Goal: Communication & Community: Answer question/provide support

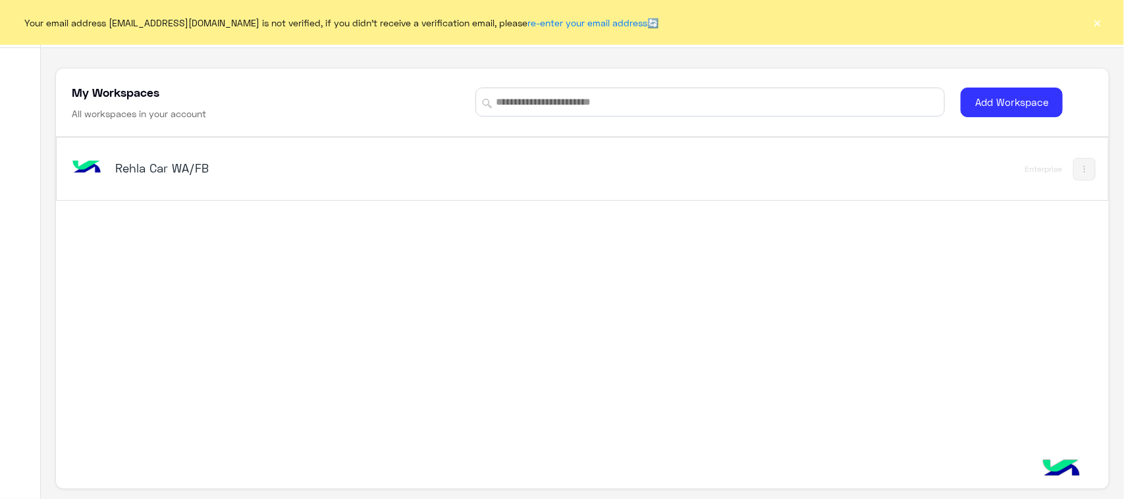
click at [193, 160] on h5 "Rehla Car WA/FB" at bounding box center [299, 168] width 369 height 16
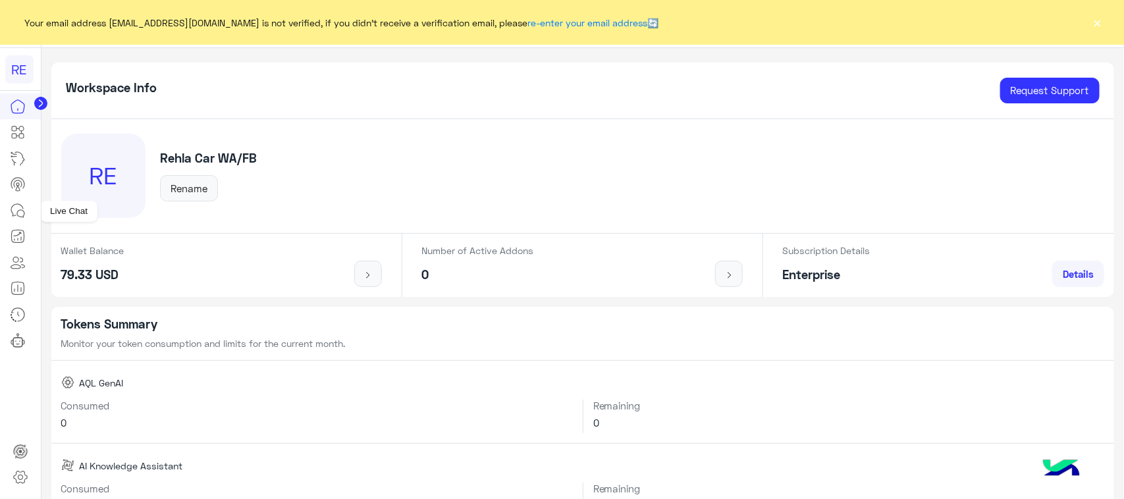
click at [11, 216] on icon at bounding box center [18, 211] width 16 height 16
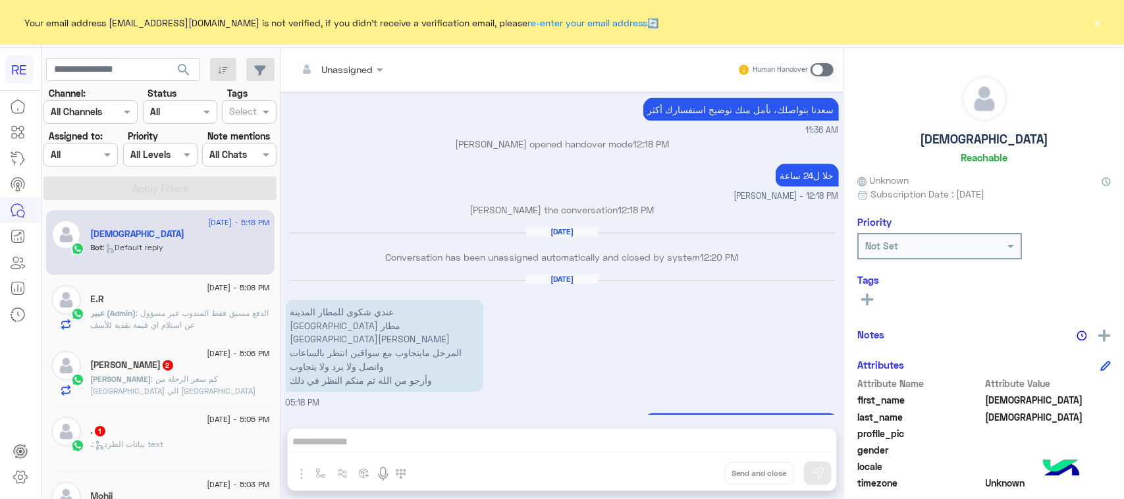
scroll to position [909, 0]
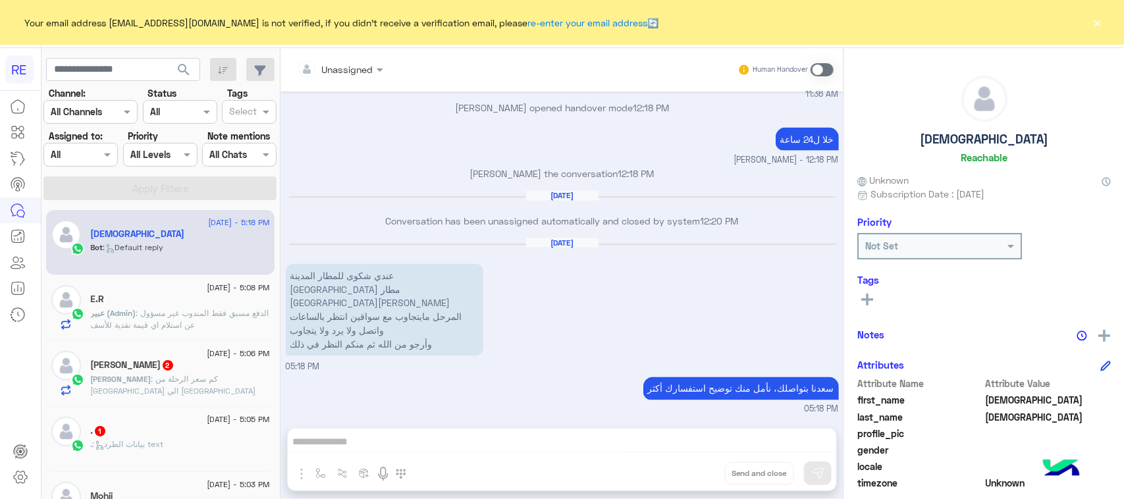
click at [344, 301] on p "عندي شكوى للمطار المدينة [GEOGRAPHIC_DATA] مطار [GEOGRAPHIC_DATA][PERSON_NAME] …" at bounding box center [385, 310] width 198 height 92
click at [347, 317] on p "عندي شكوى للمطار المدينة [GEOGRAPHIC_DATA] مطار [GEOGRAPHIC_DATA][PERSON_NAME] …" at bounding box center [385, 310] width 198 height 92
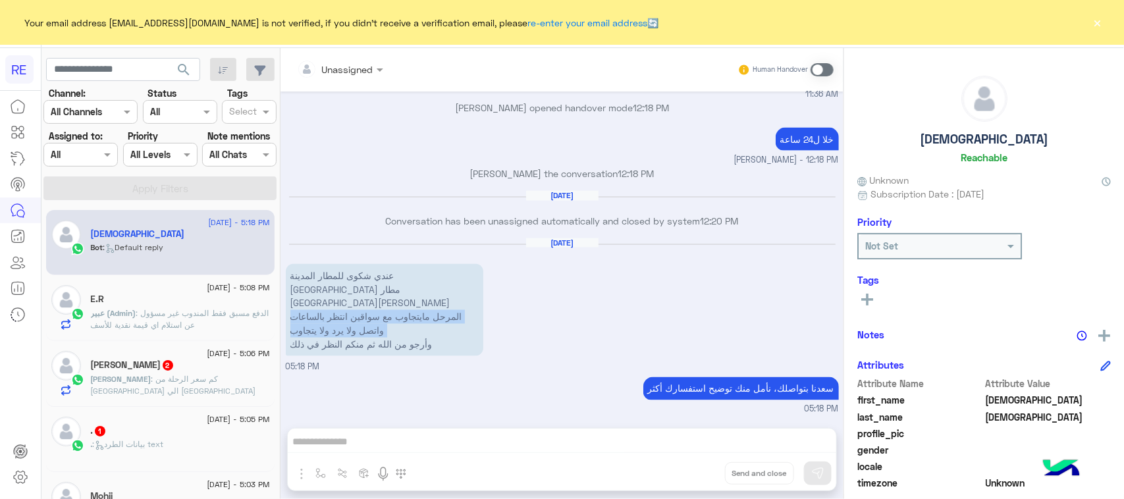
click at [347, 317] on p "عندي شكوى للمطار المدينة [GEOGRAPHIC_DATA] مطار [GEOGRAPHIC_DATA][PERSON_NAME] …" at bounding box center [385, 310] width 198 height 92
click at [388, 392] on div "[PERSON_NAME] بتواصلك، نأمل منك توضيح استفسارك أكثر 05:18 PM" at bounding box center [562, 395] width 553 height 42
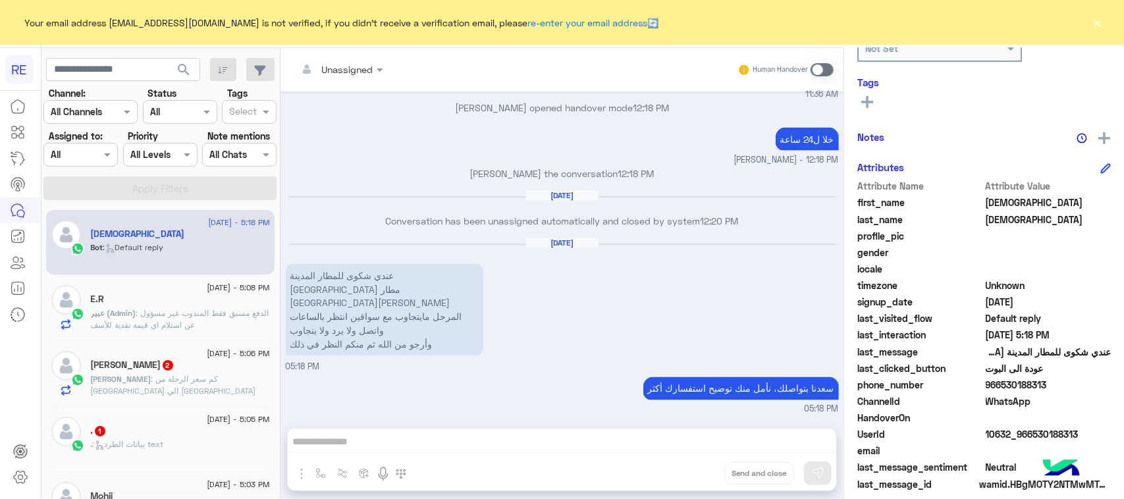
scroll to position [209, 0]
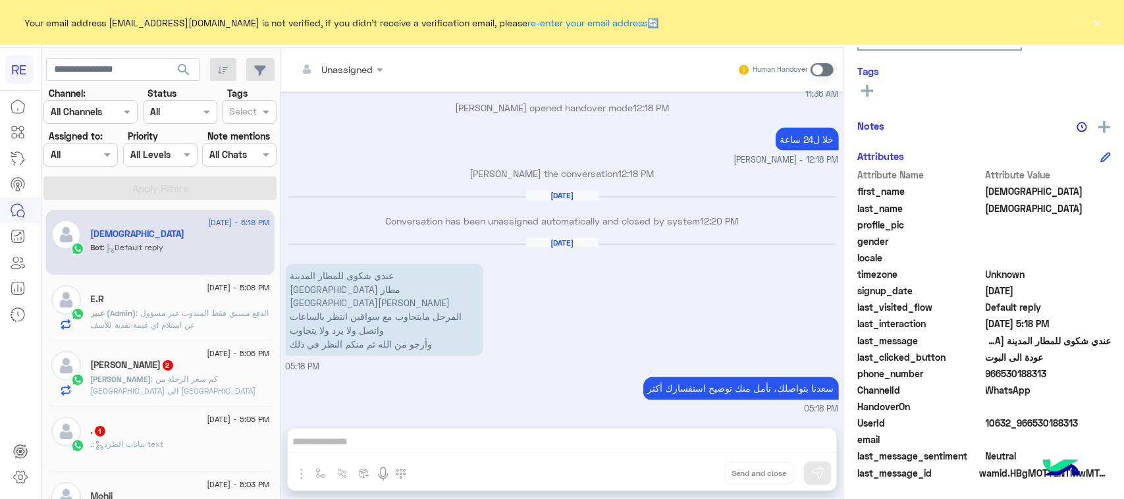
drag, startPoint x: 1087, startPoint y: 420, endPoint x: 1030, endPoint y: 425, distance: 56.8
click at [1030, 425] on span "10632_966530188313" at bounding box center [1049, 423] width 126 height 14
copy span "530188313"
click at [585, 441] on div "Unassigned Human Handover [DATE] اهلًا بك في تطبيق رحلة 👋 Welcome to [GEOGRAPHI…" at bounding box center [561, 276] width 563 height 456
click at [827, 70] on span at bounding box center [822, 69] width 23 height 13
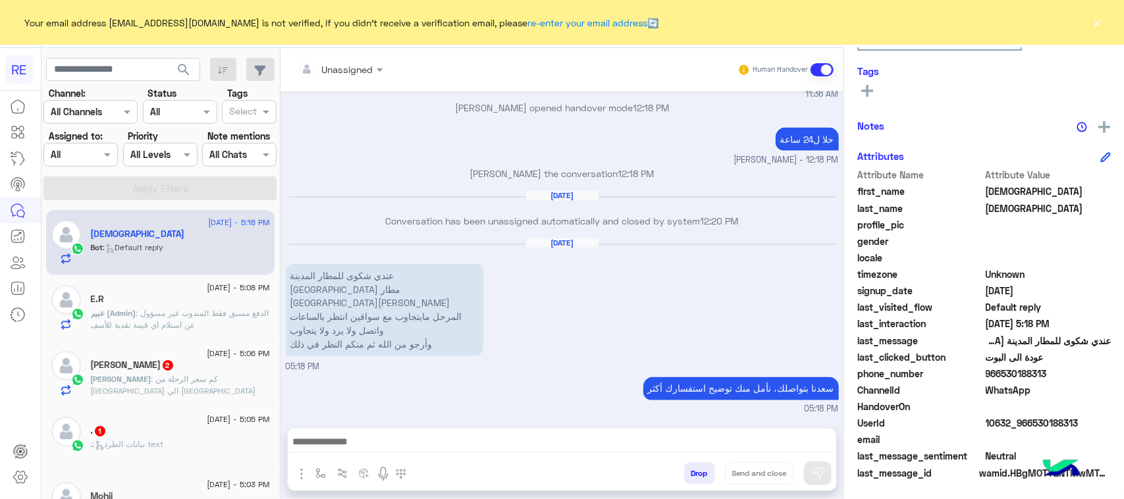
scroll to position [933, 0]
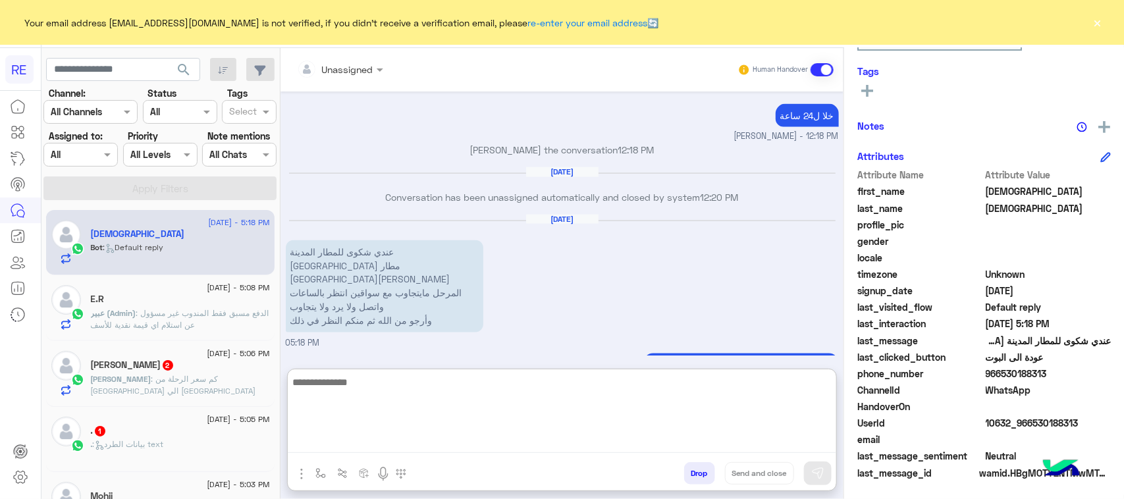
click at [369, 448] on textarea at bounding box center [562, 413] width 548 height 79
type textarea "**********"
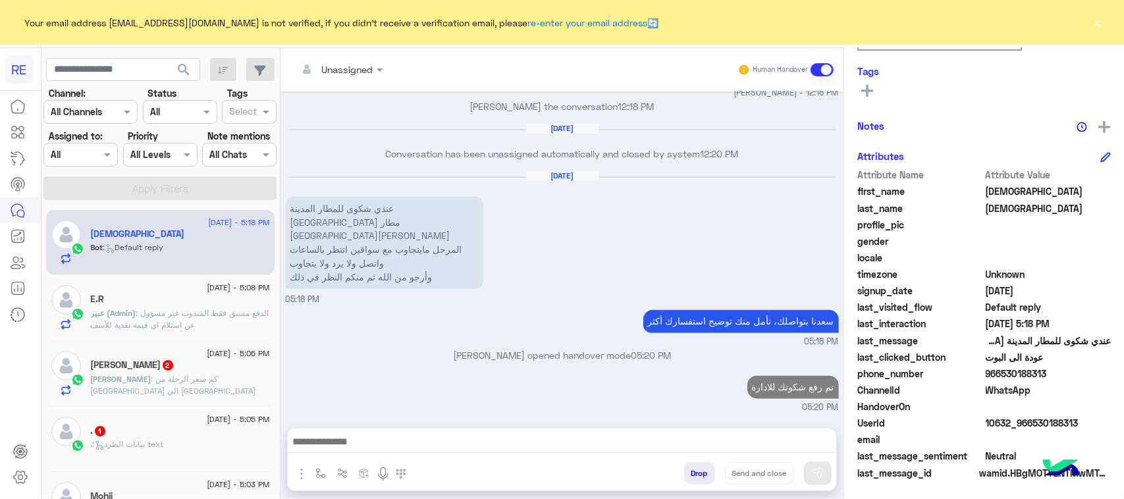
scroll to position [1011, 0]
click at [146, 364] on div "Kamil 2" at bounding box center [180, 367] width 179 height 14
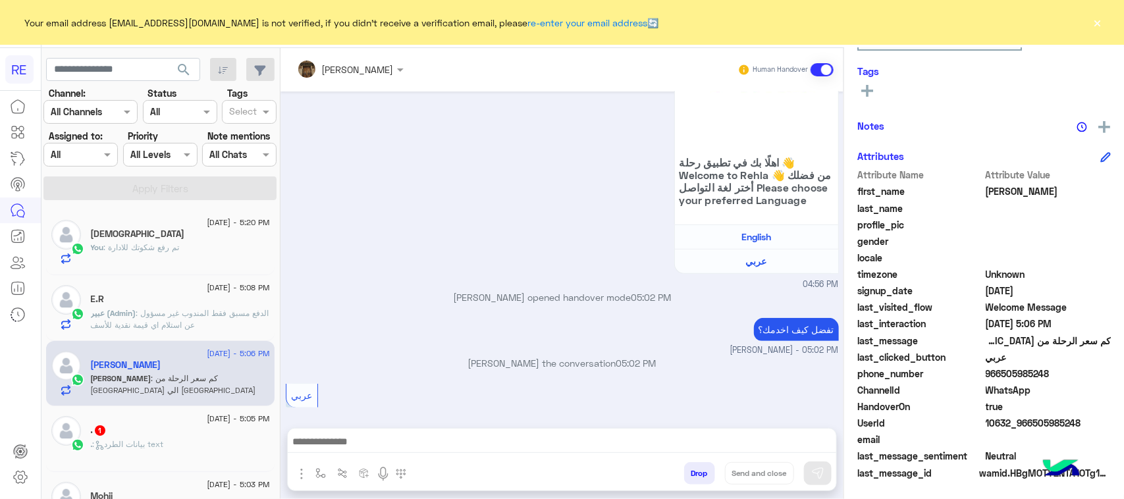
scroll to position [271, 0]
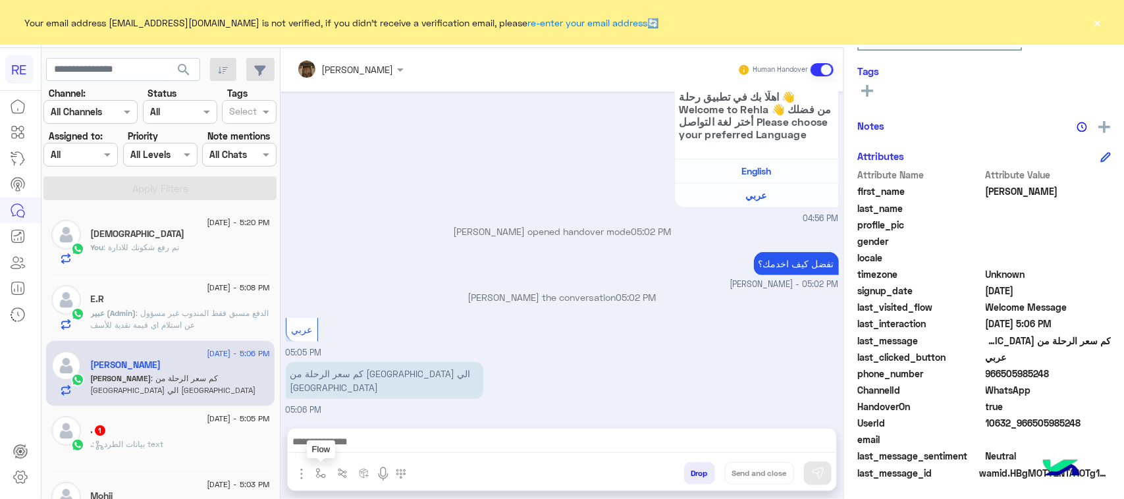
click at [321, 474] on img "button" at bounding box center [320, 473] width 11 height 11
click at [360, 451] on div "enter flow name" at bounding box center [355, 444] width 76 height 15
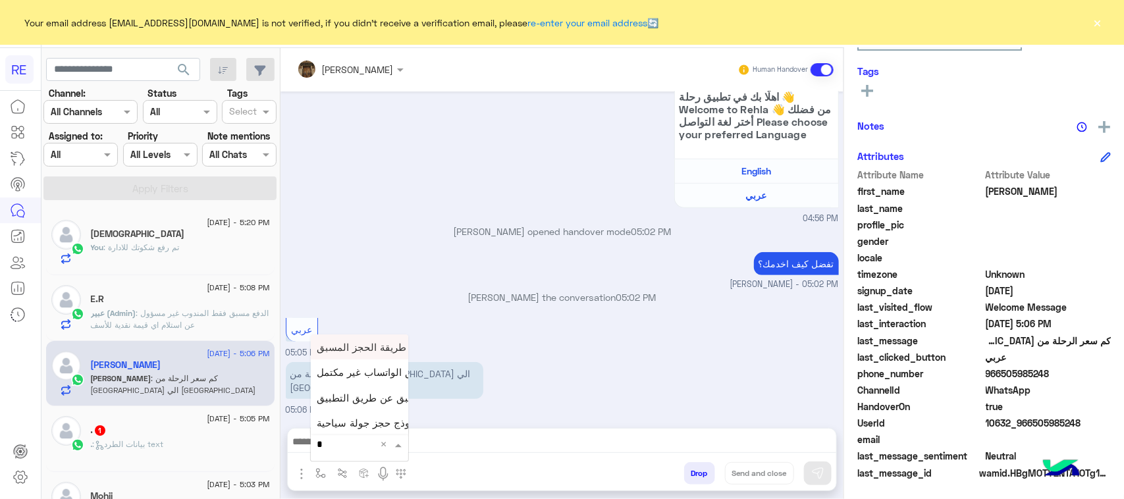
type input "**"
click at [354, 346] on span "طريقة الحجز المسبق" at bounding box center [362, 347] width 90 height 12
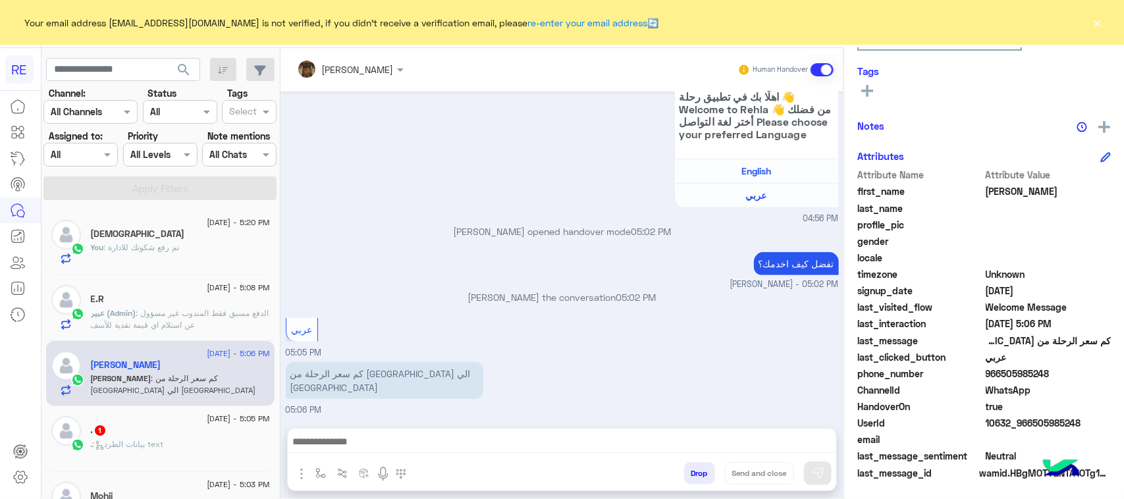
type textarea "**********"
click at [816, 478] on img at bounding box center [817, 473] width 13 height 13
click at [192, 429] on div ". 1" at bounding box center [180, 432] width 179 height 14
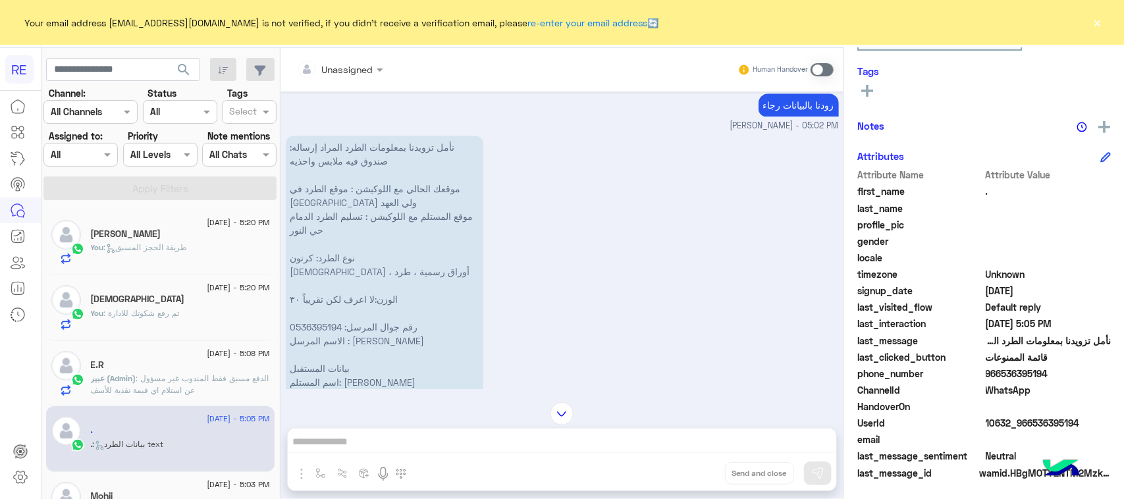
scroll to position [1865, 0]
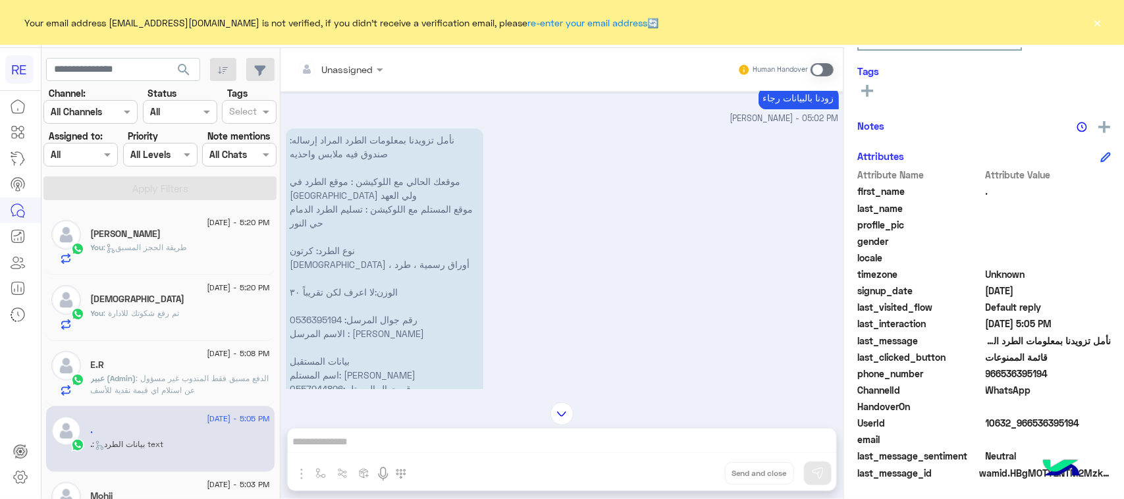
click at [350, 314] on p "نأمل تزويدنا بمعلومات الطرد المراد إرساله: صندوق فيه ملابس واحذيه موقعك الحالي …" at bounding box center [385, 284] width 198 height 313
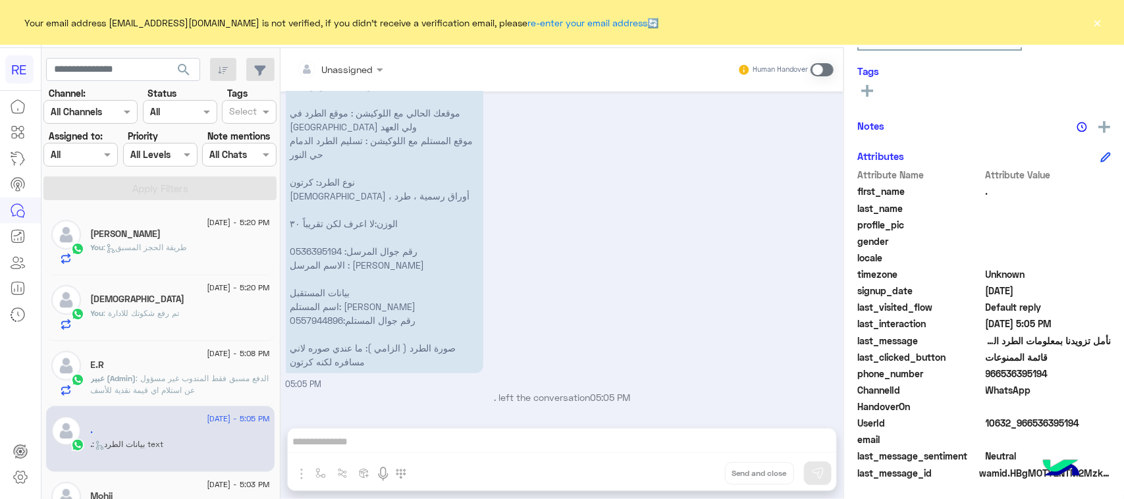
click at [379, 442] on div "Unassigned Human Handover [DATE] هل أنت ؟ كابتن 👨🏻‍✈️ عميل 🧳 رحال (مرشد مرخص) 🏖…" at bounding box center [561, 276] width 563 height 456
click at [824, 70] on span at bounding box center [822, 69] width 23 height 13
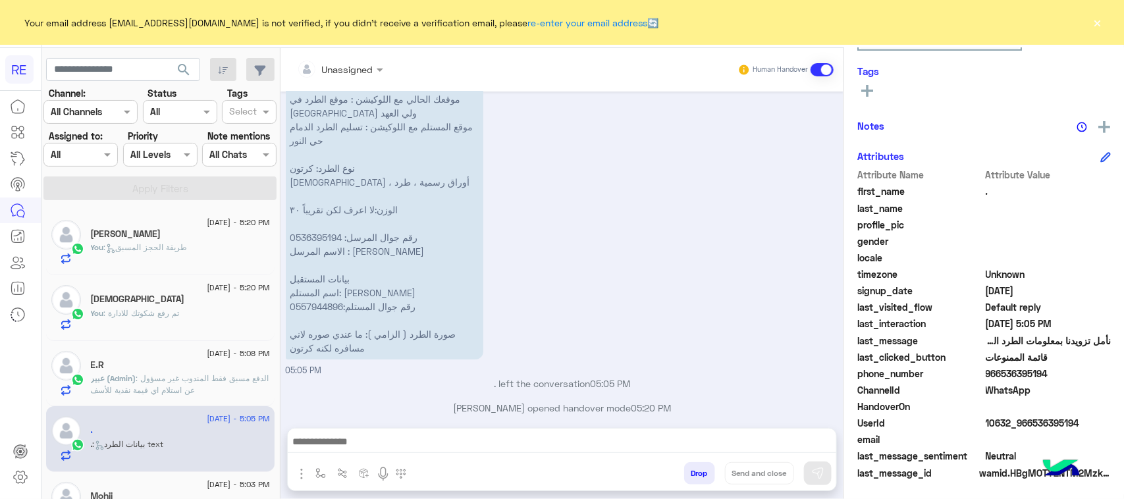
scroll to position [1971, 0]
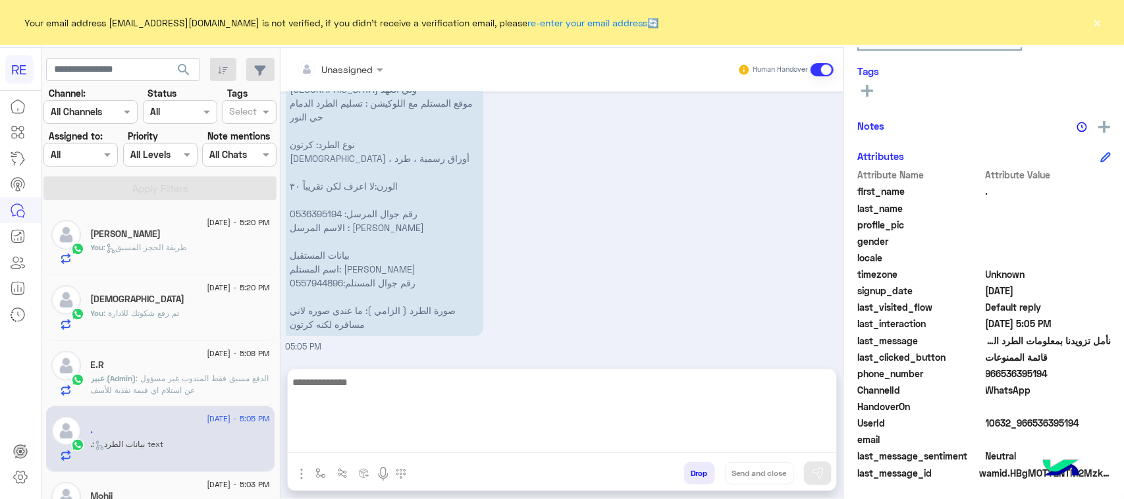
click at [433, 439] on textarea at bounding box center [562, 413] width 548 height 79
type textarea "**********"
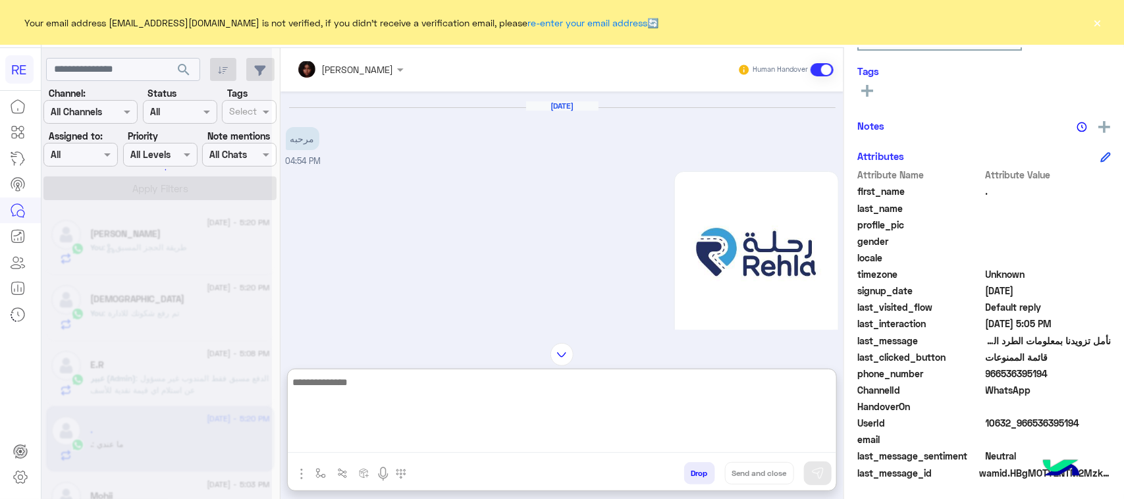
scroll to position [0, 0]
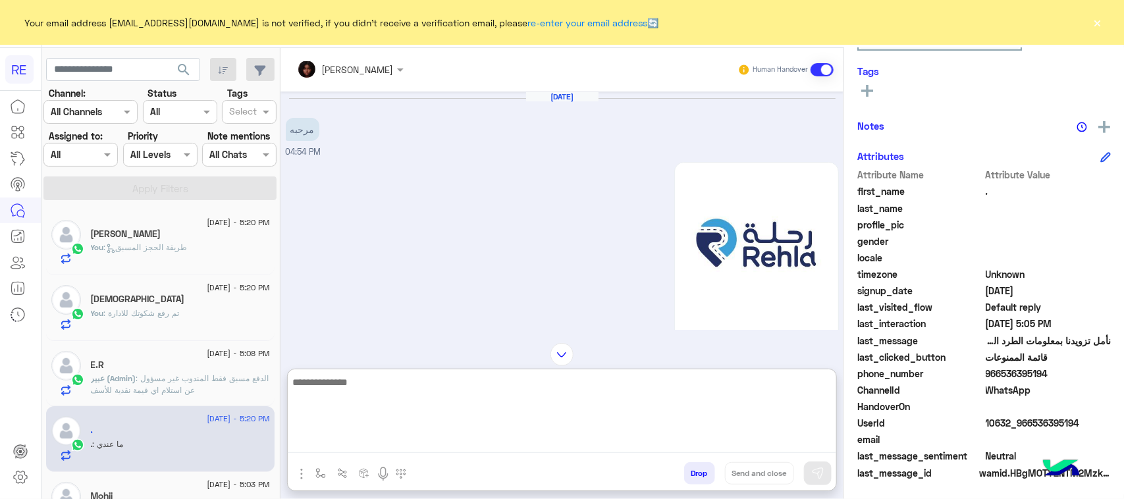
click at [445, 389] on textarea at bounding box center [562, 413] width 548 height 79
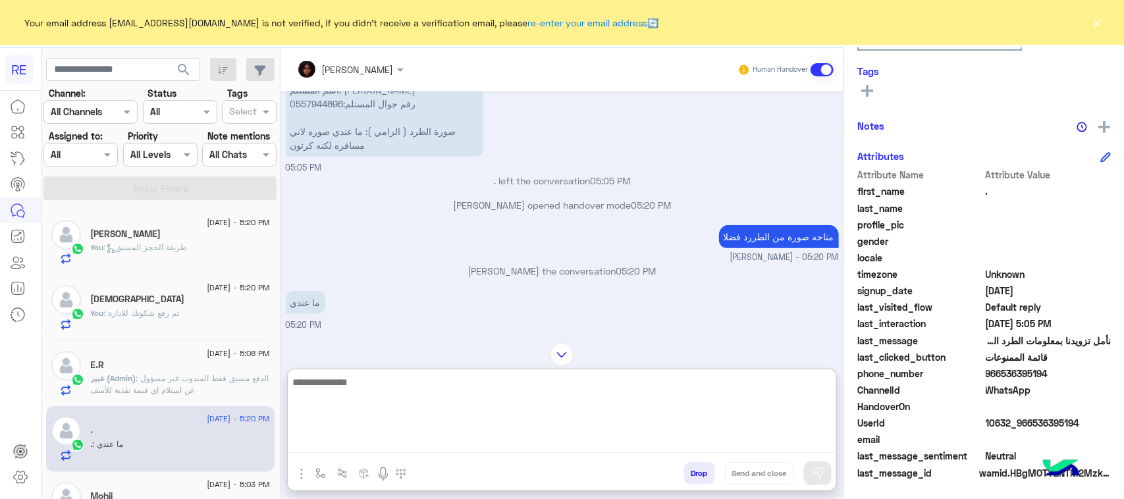
scroll to position [2552, 0]
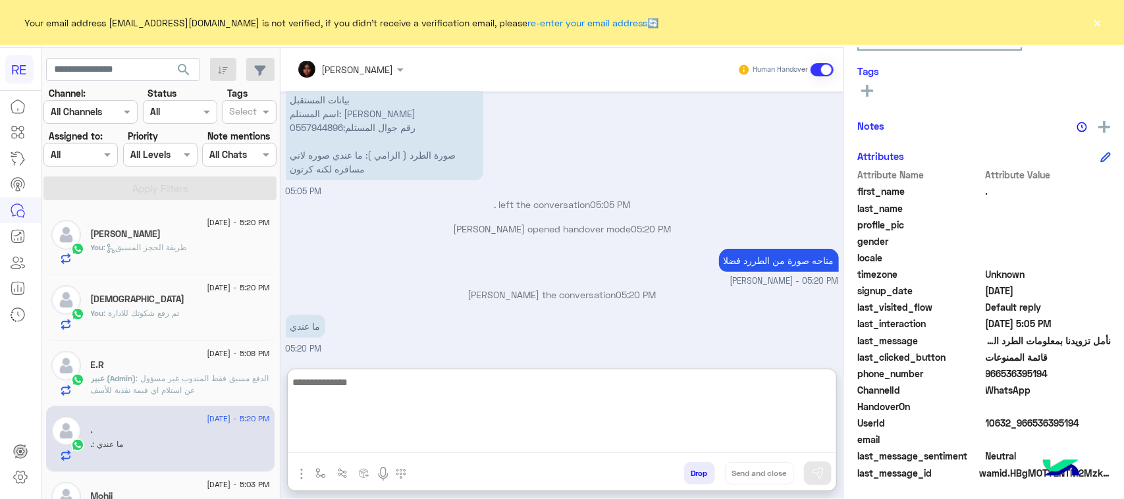
click at [405, 405] on textarea at bounding box center [562, 413] width 548 height 79
type textarea "*"
type textarea "**********"
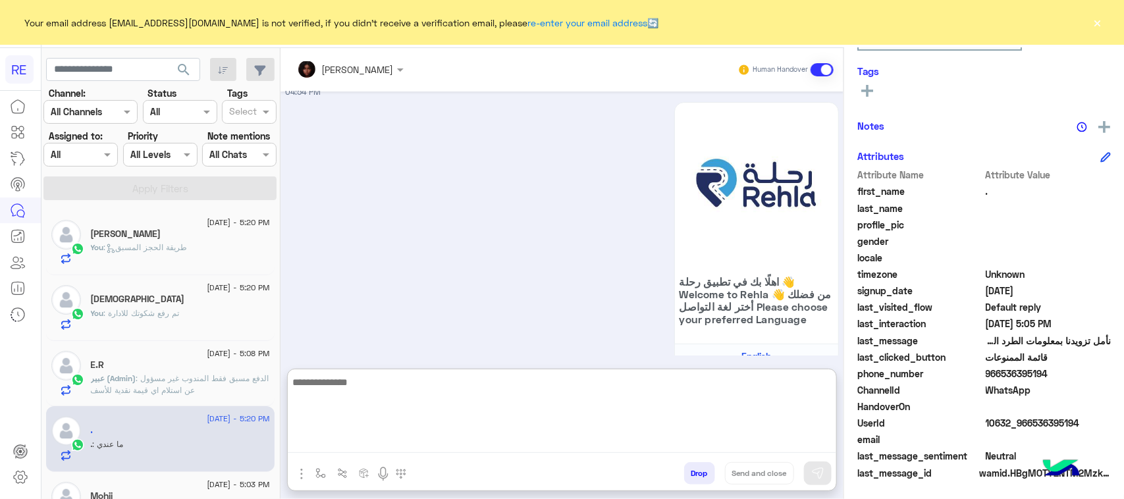
scroll to position [2684, 0]
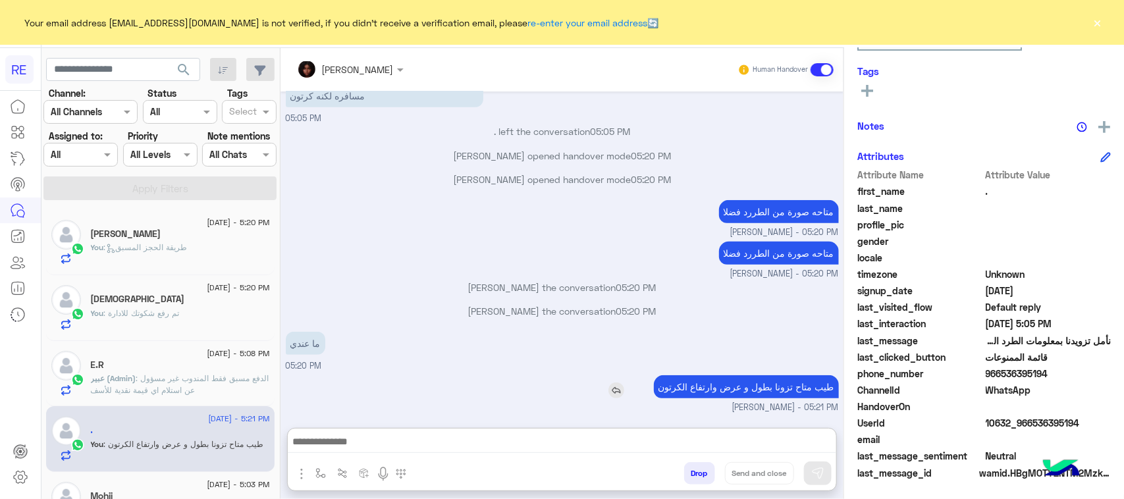
click at [726, 375] on p "طيب متاح تزونا بطول و عرض وارتفاع الكرتون" at bounding box center [746, 386] width 185 height 23
click at [726, 333] on div "ما عندي 05:20 PM" at bounding box center [562, 351] width 553 height 44
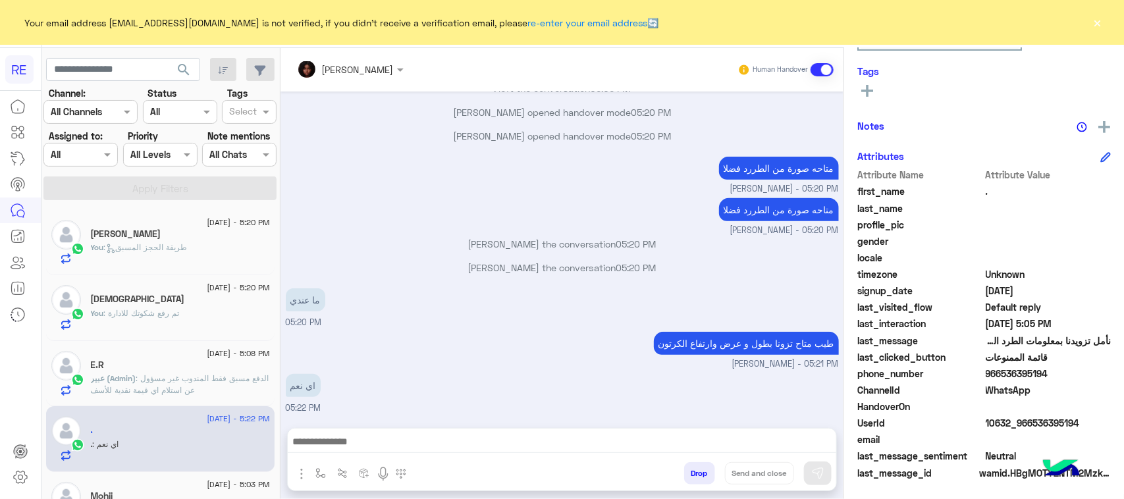
scroll to position [2668, 0]
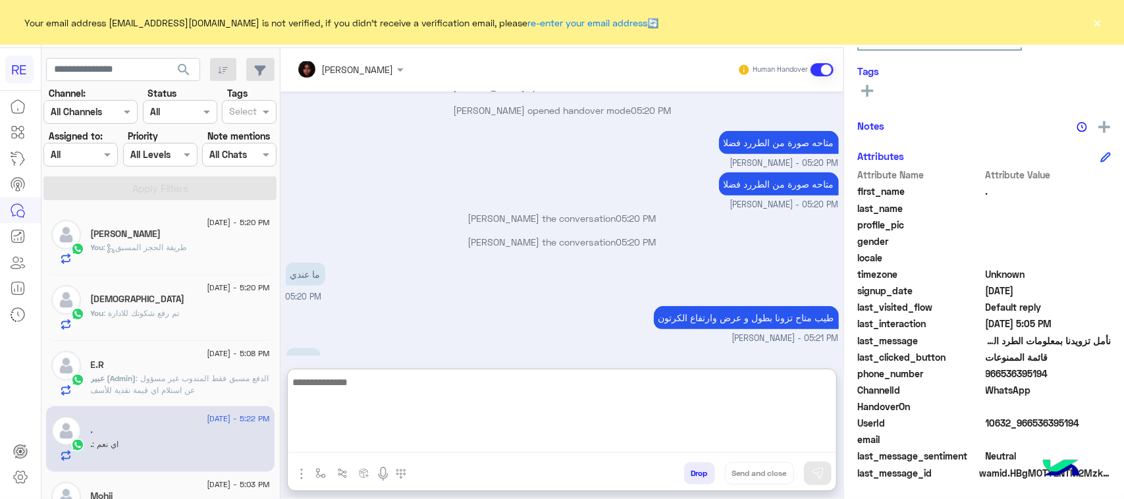
click at [698, 439] on textarea at bounding box center [562, 413] width 548 height 79
type textarea "**********"
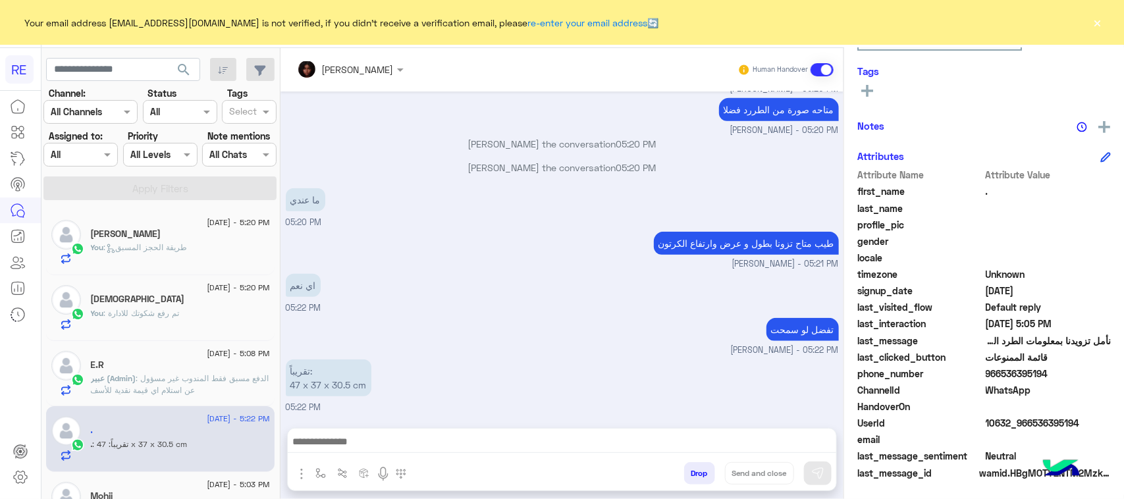
scroll to position [2767, 0]
click at [611, 313] on div "اي نعم 05:22 PM" at bounding box center [562, 293] width 553 height 44
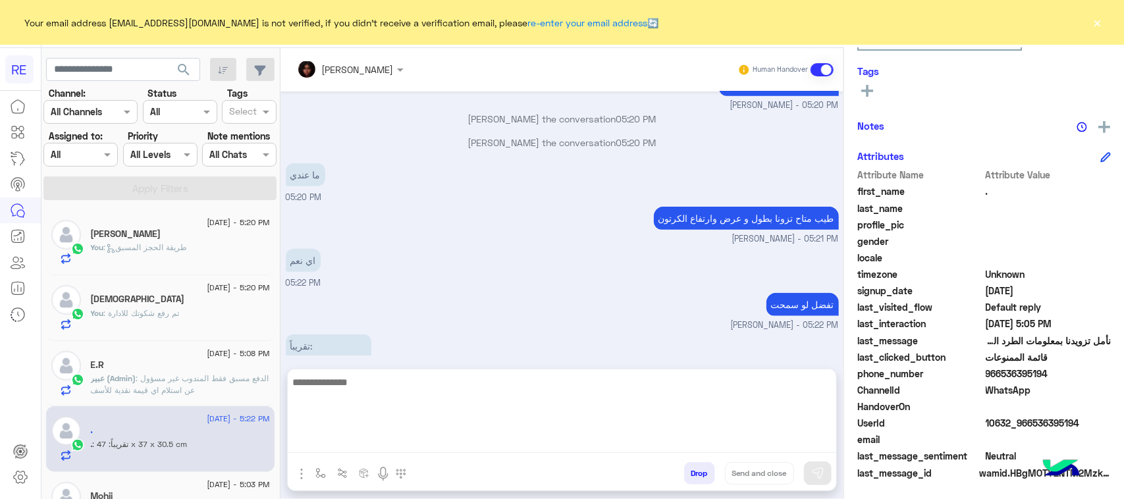
click at [507, 438] on textarea at bounding box center [562, 413] width 548 height 79
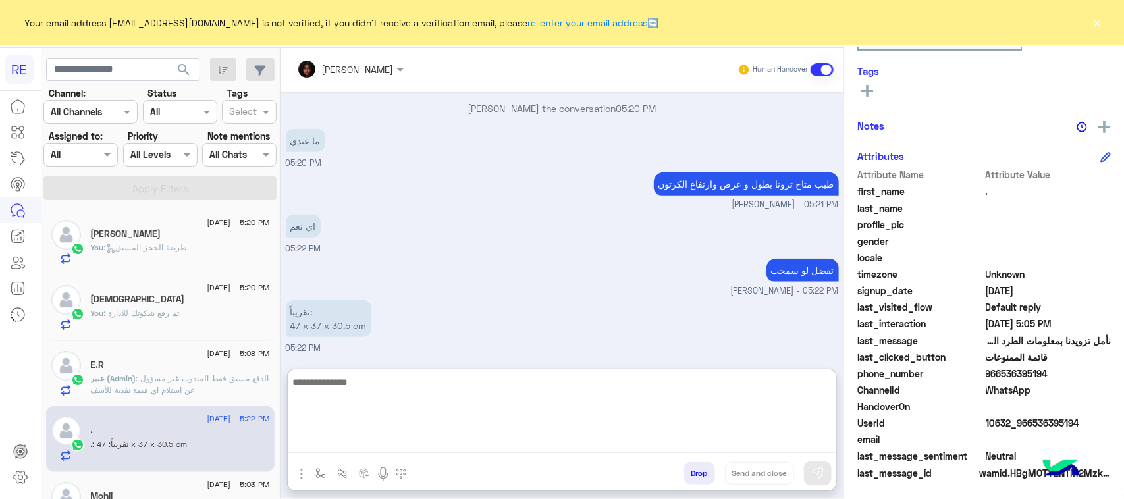
scroll to position [2827, 0]
type textarea "*"
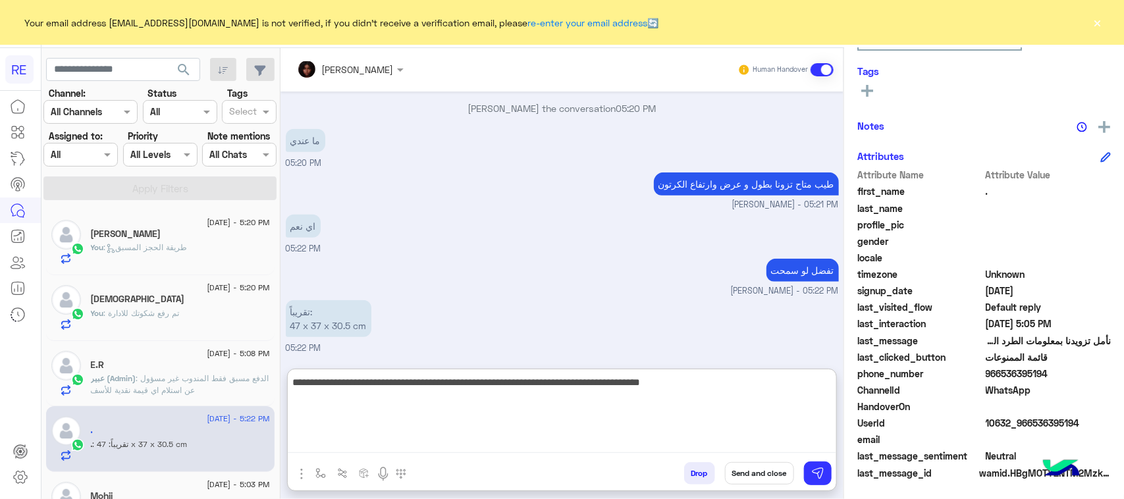
type textarea "**********"
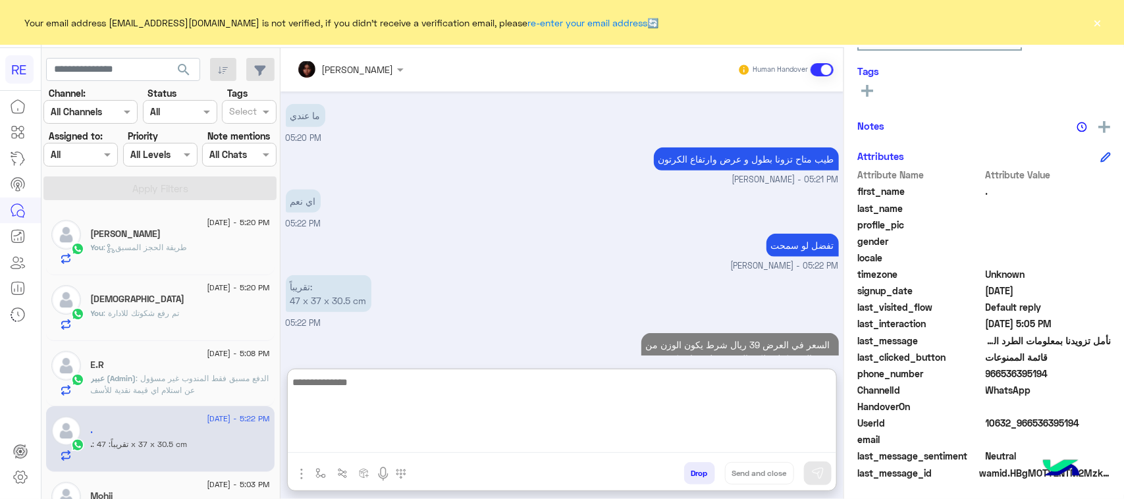
scroll to position [2883, 0]
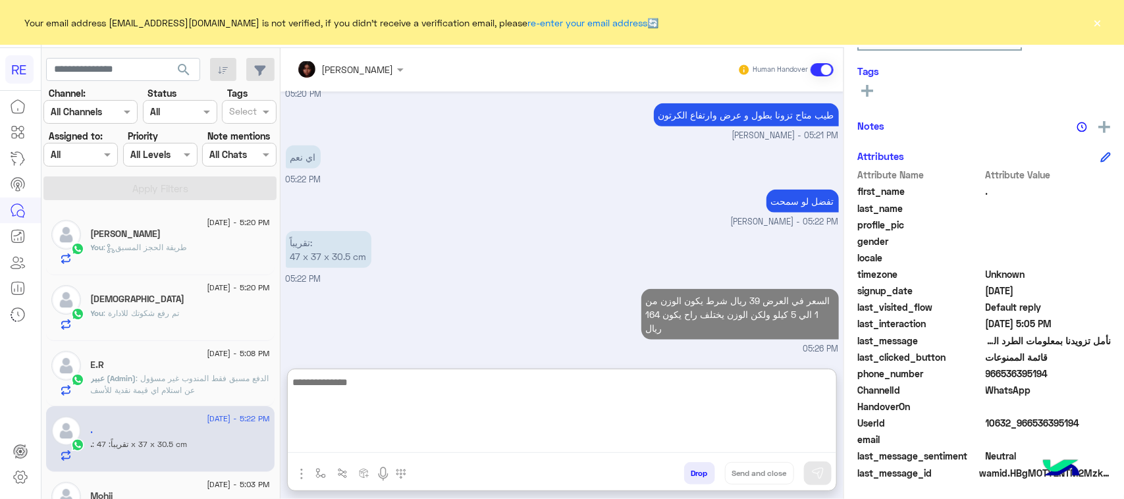
type textarea "*"
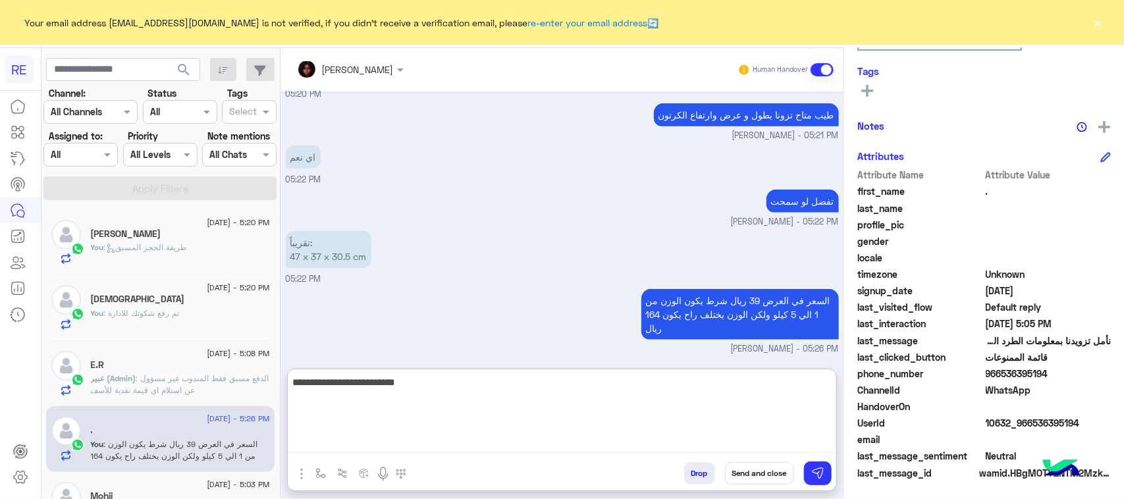
type textarea "**********"
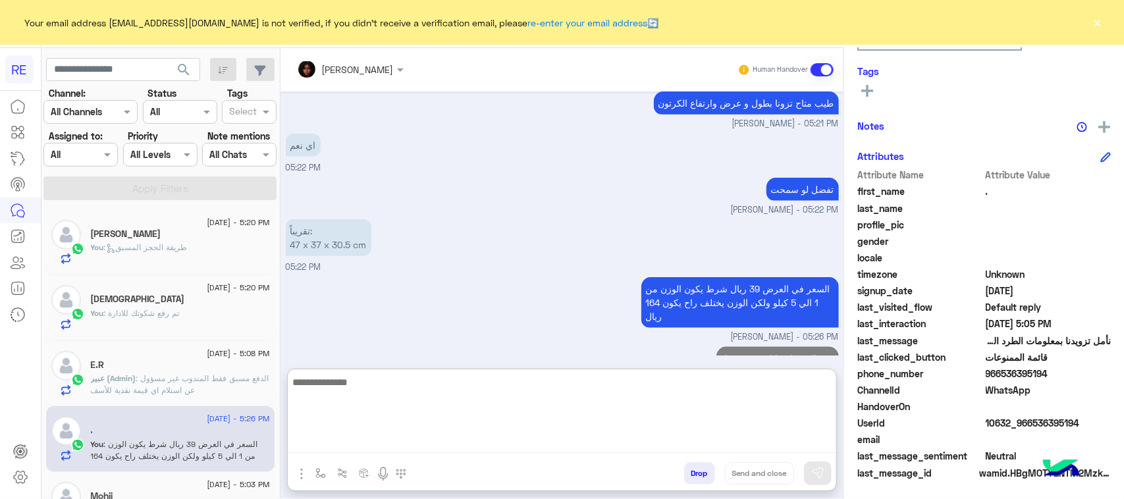
scroll to position [2925, 0]
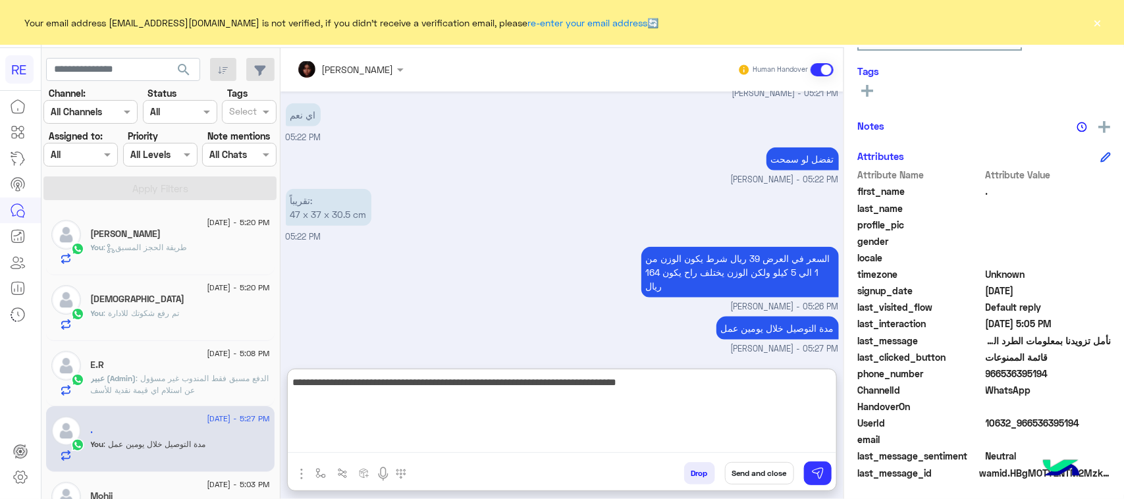
type textarea "**********"
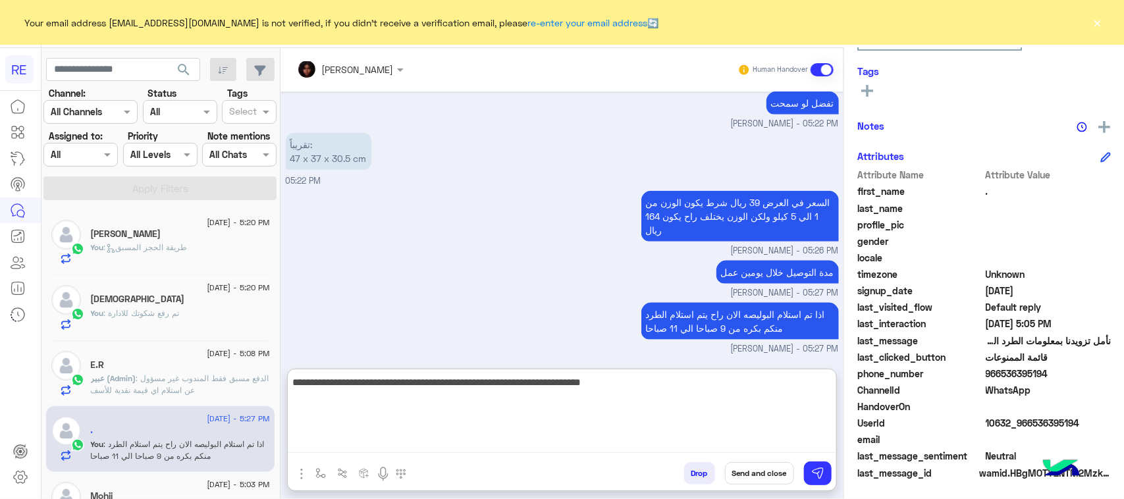
scroll to position [3024, 0]
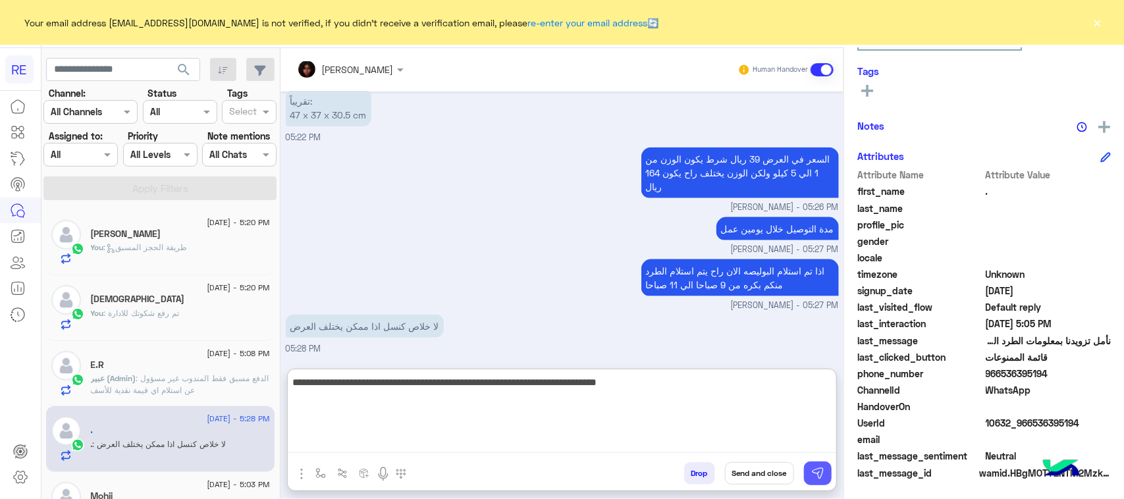
type textarea "**********"
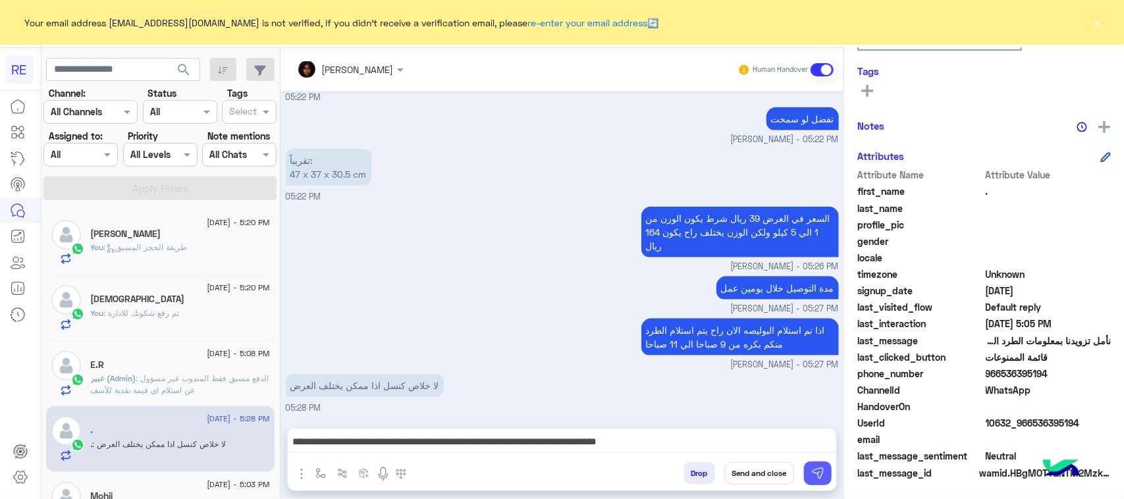
click at [818, 474] on img at bounding box center [817, 473] width 13 height 13
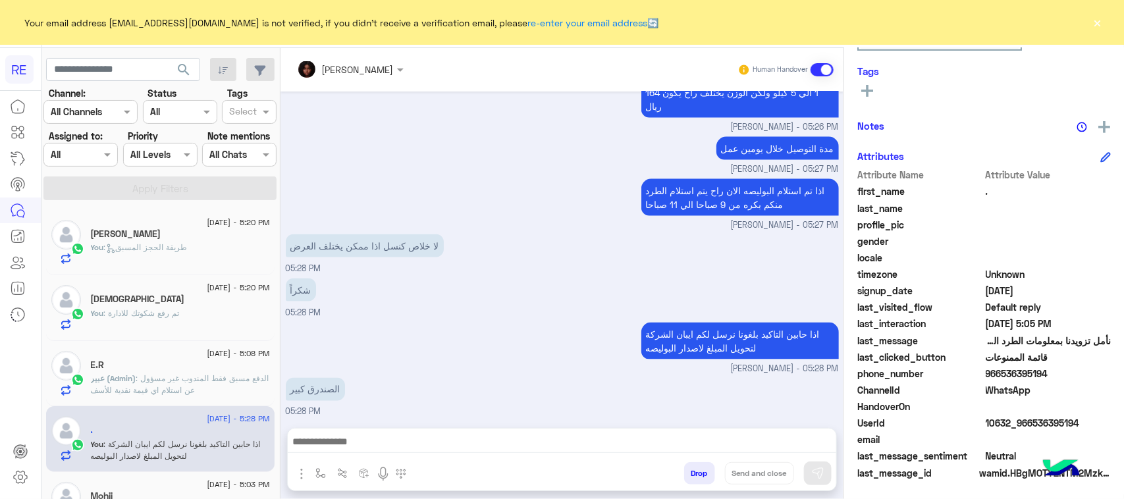
scroll to position [3108, 0]
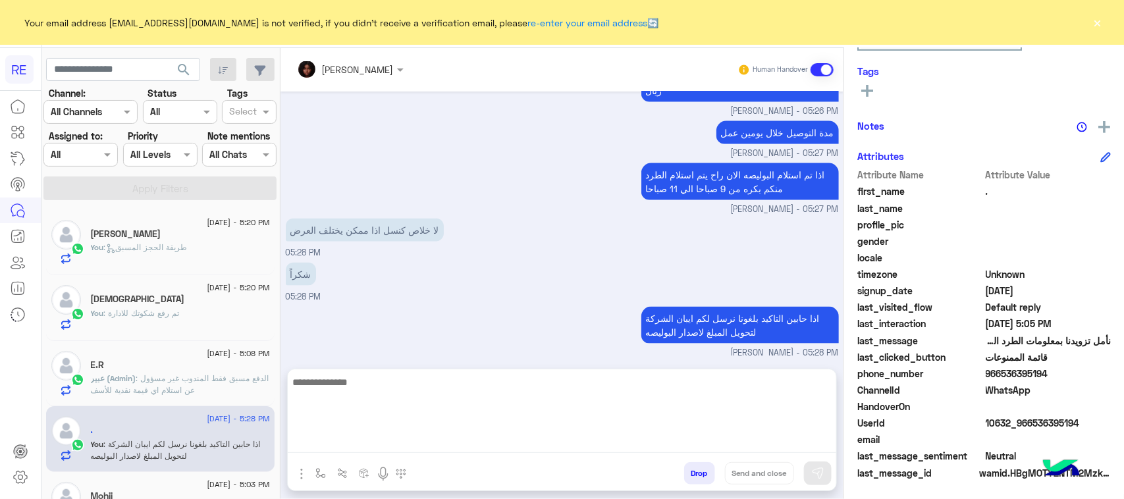
click at [504, 433] on textarea at bounding box center [562, 413] width 548 height 79
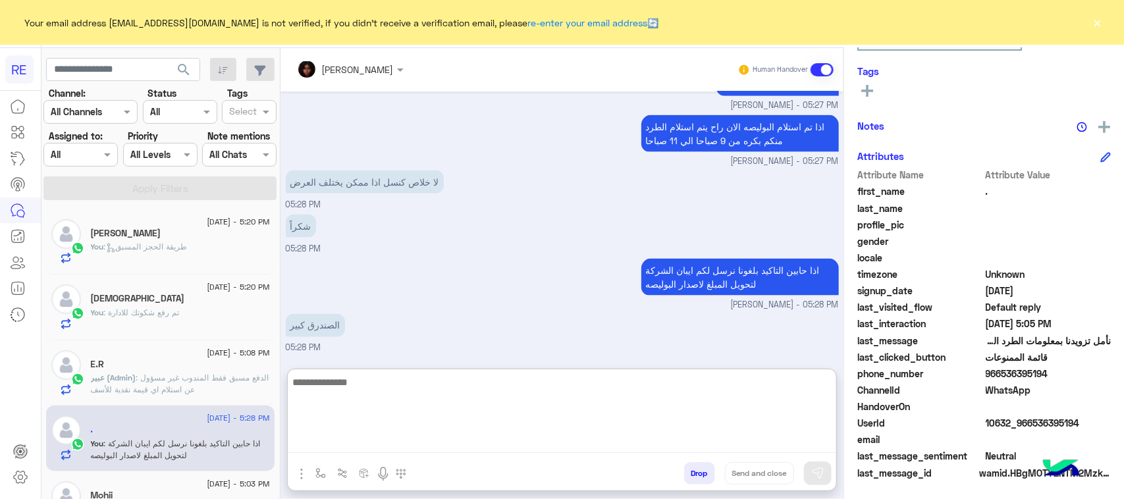
scroll to position [0, 0]
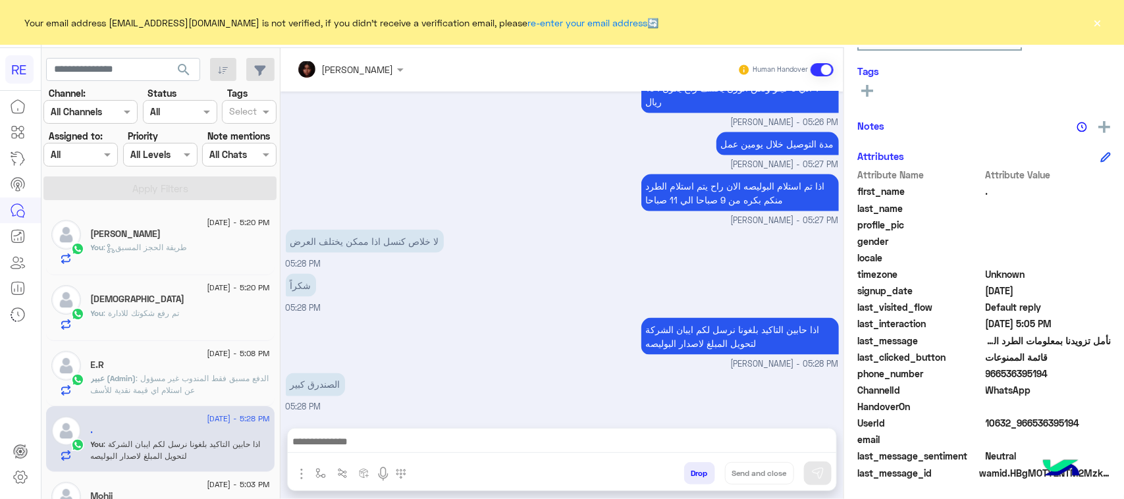
click at [232, 238] on div "[PERSON_NAME]" at bounding box center [180, 235] width 179 height 14
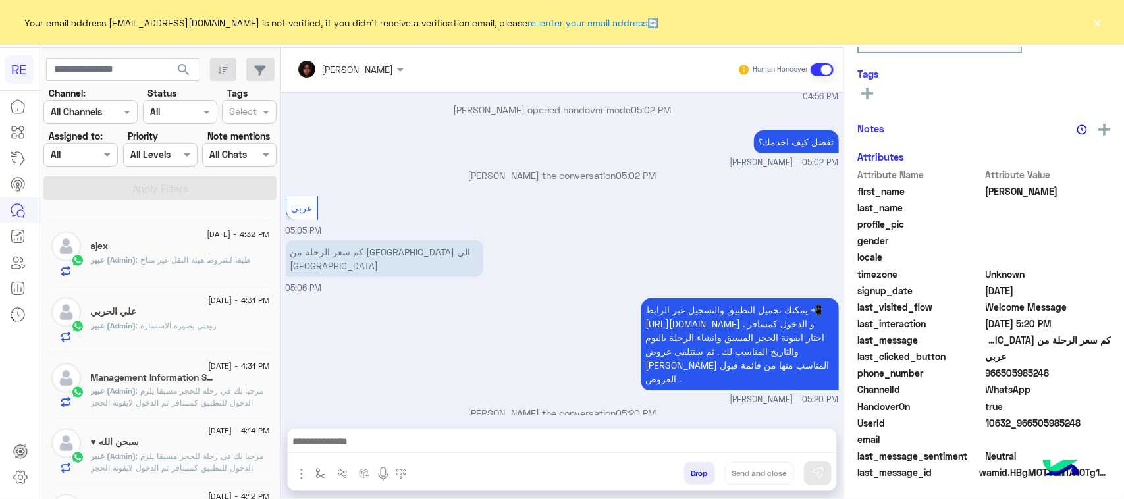
scroll to position [209, 0]
click at [202, 407] on span ": مرحبا بك في رحلة للحجز مسبقا يلزم الدخول للتطبيق كمسافر ثم الدخول لايقونة الح…" at bounding box center [178, 420] width 174 height 69
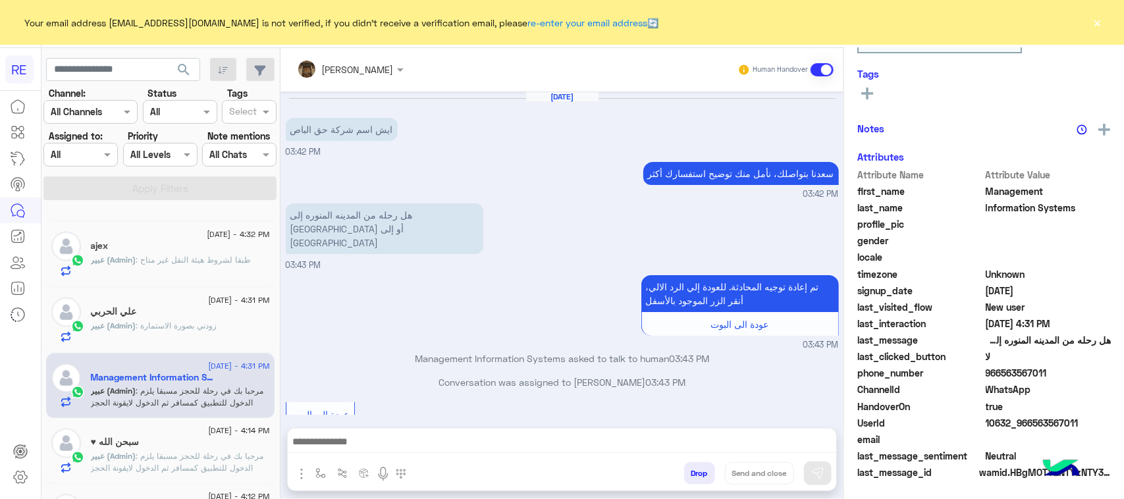
scroll to position [1084, 0]
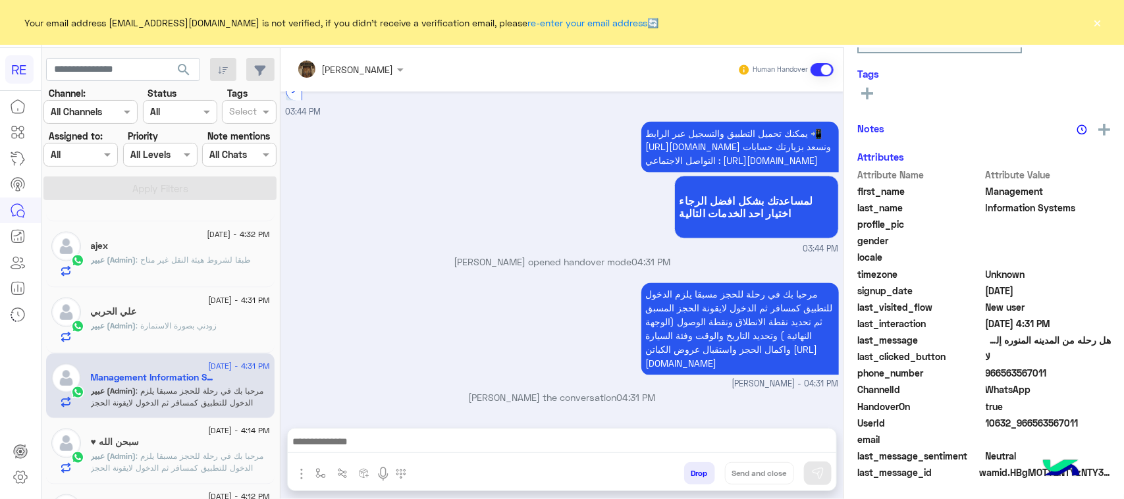
click at [203, 441] on div "سبحن الله ♥" at bounding box center [180, 444] width 179 height 14
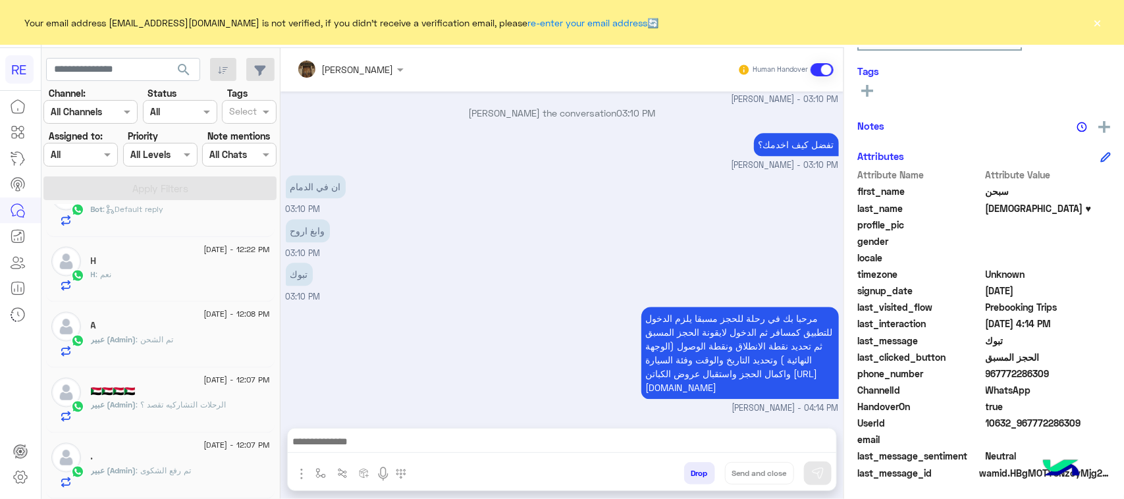
scroll to position [7, 0]
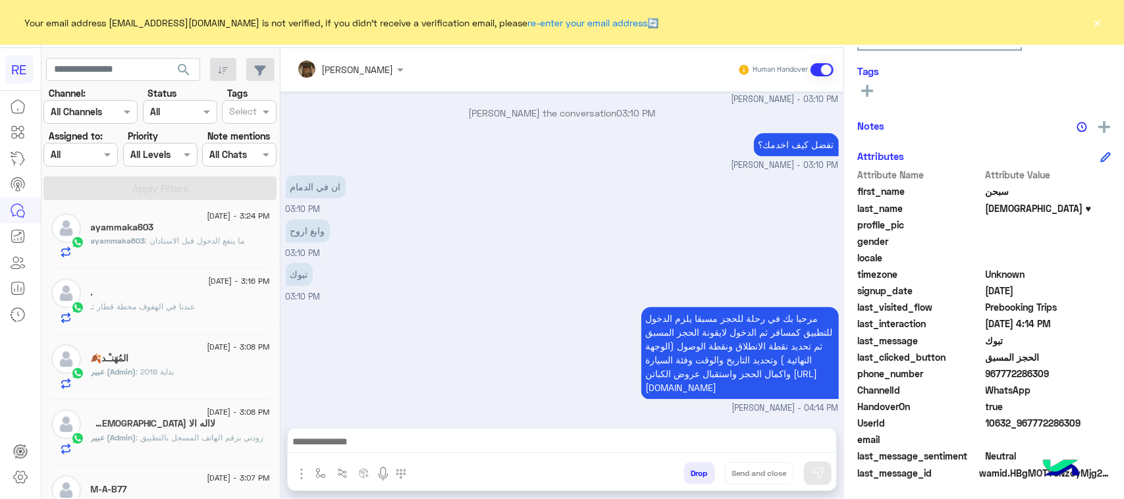
click at [195, 380] on div "عبير (Admin) : بداية 2018" at bounding box center [180, 377] width 179 height 23
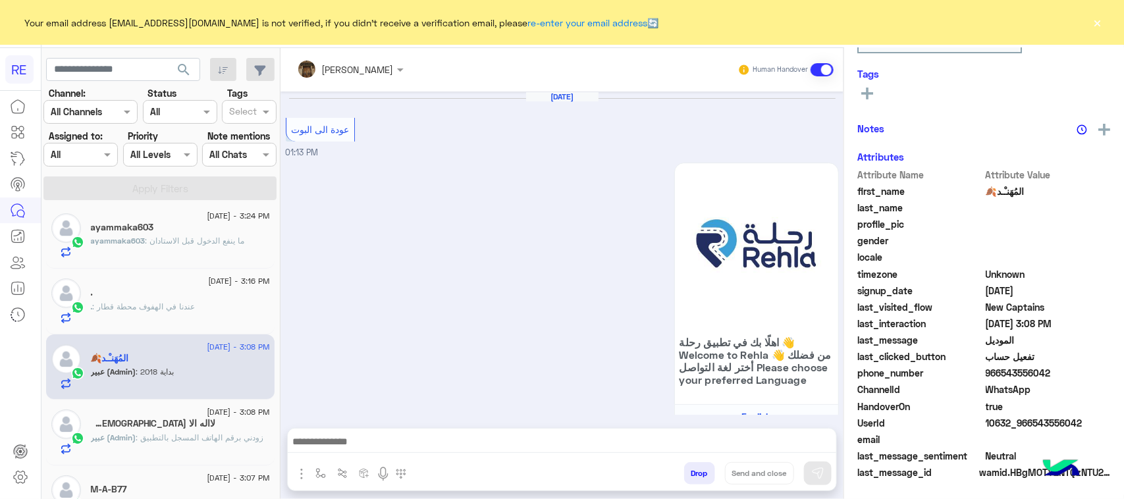
scroll to position [2125, 0]
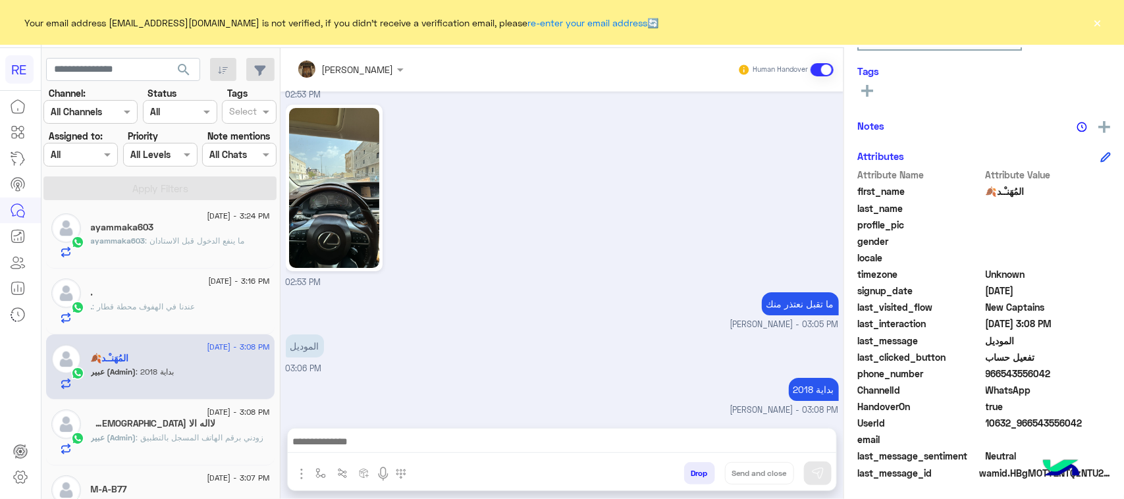
click at [207, 417] on span "[DATE] - 3:08 PM" at bounding box center [238, 412] width 63 height 12
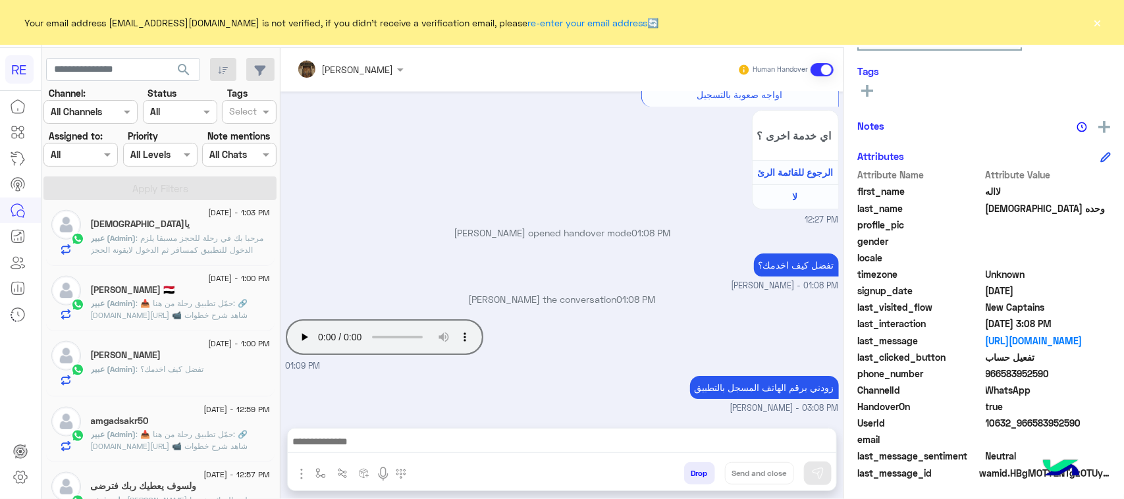
click at [217, 443] on span ": 📥 حمّل تطبيق رحلة من هنا: 🔗 [DOMAIN_NAME][URL] 📹 شاهد شرح خطوات الحجز بالفيدي…" at bounding box center [169, 446] width 157 height 34
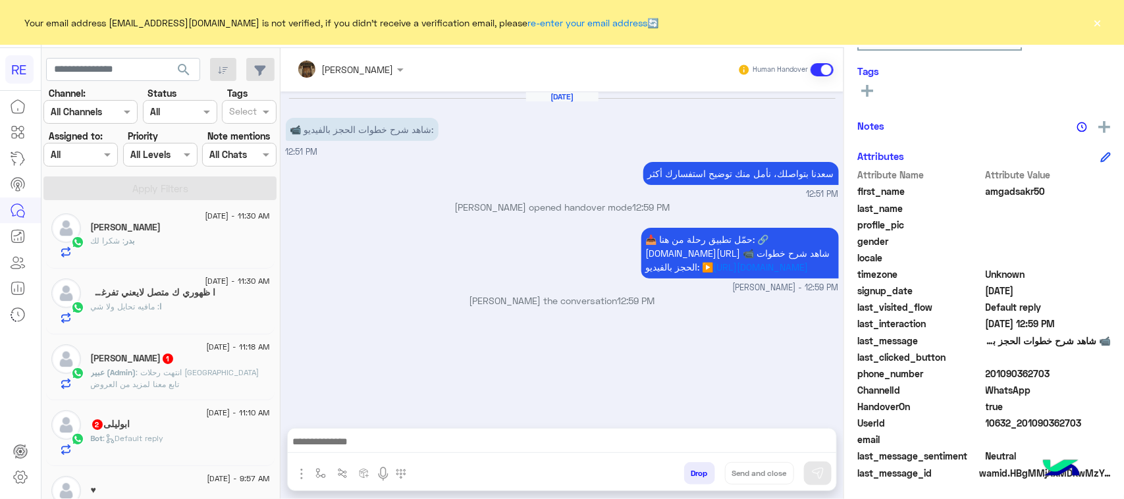
click at [196, 367] on div "ابو رحال 1" at bounding box center [180, 360] width 179 height 14
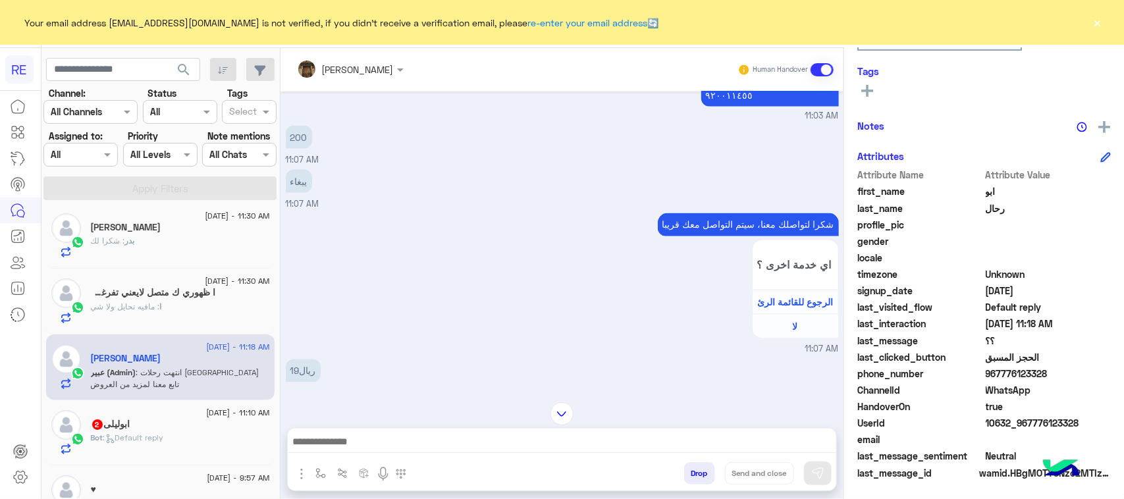
click at [188, 432] on div "ابوليلى 2" at bounding box center [180, 426] width 179 height 14
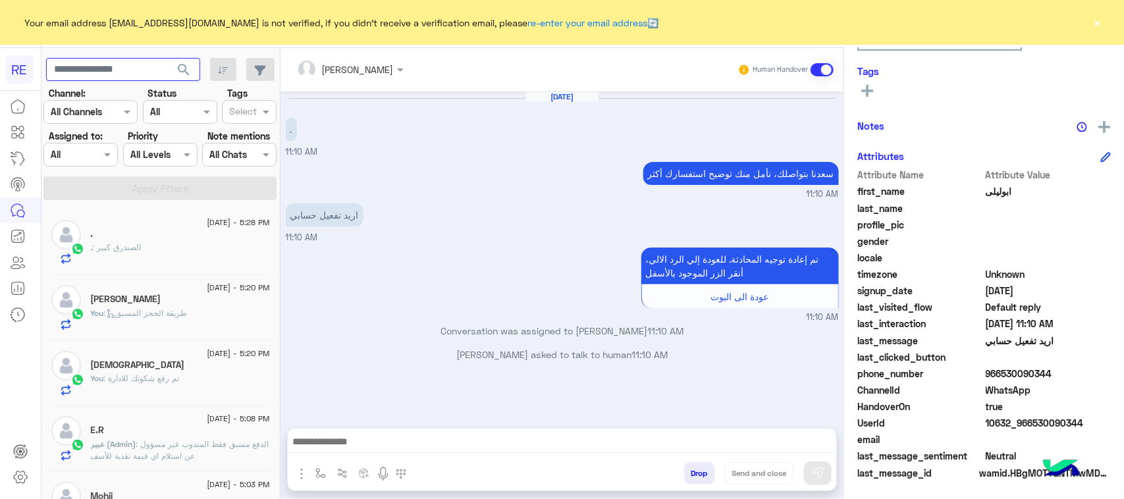
click at [80, 69] on input "text" at bounding box center [123, 70] width 154 height 24
paste input "*********"
click at [186, 69] on span "search" at bounding box center [184, 70] width 16 height 16
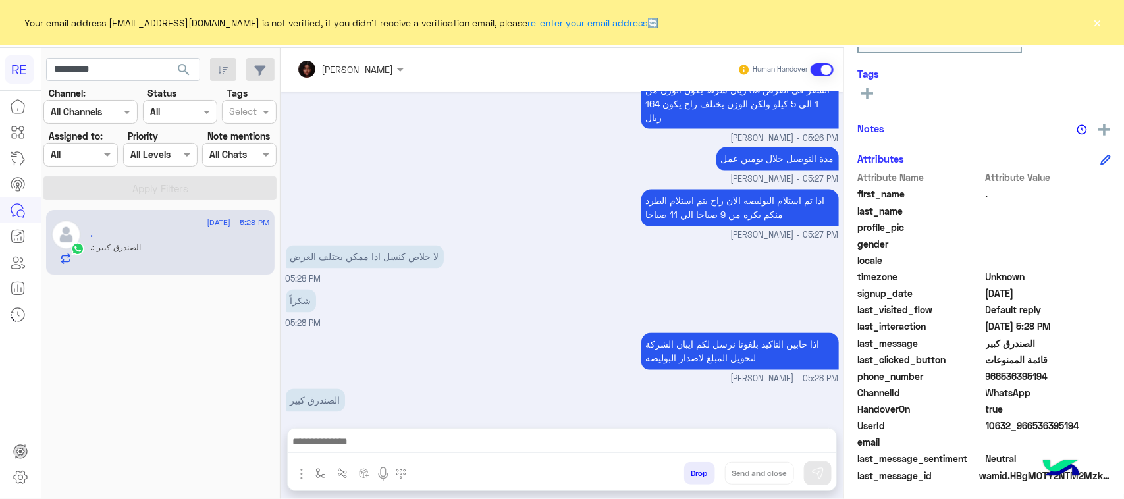
scroll to position [209, 0]
click at [91, 67] on input "*********" at bounding box center [123, 70] width 154 height 24
paste input "text"
type input "*********"
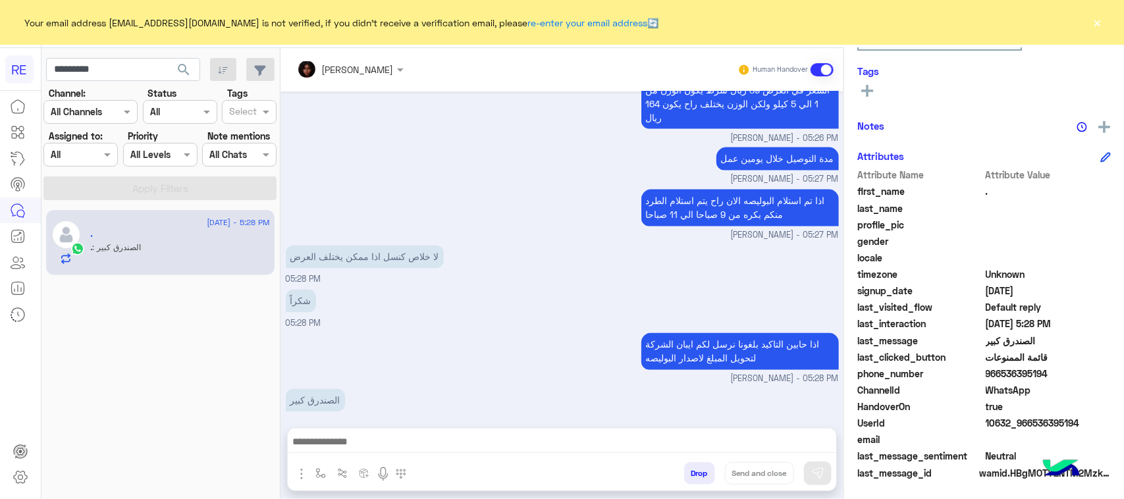
click at [184, 69] on span "search" at bounding box center [184, 70] width 16 height 16
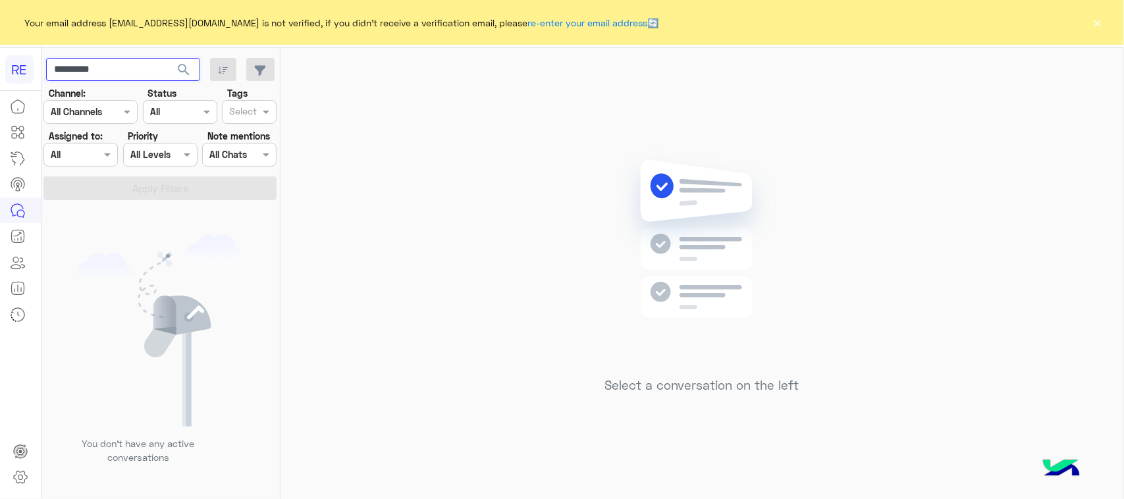
click at [124, 61] on input "*********" at bounding box center [123, 70] width 154 height 24
click at [136, 71] on input "text" at bounding box center [123, 70] width 154 height 24
click at [189, 70] on span "search" at bounding box center [184, 70] width 16 height 16
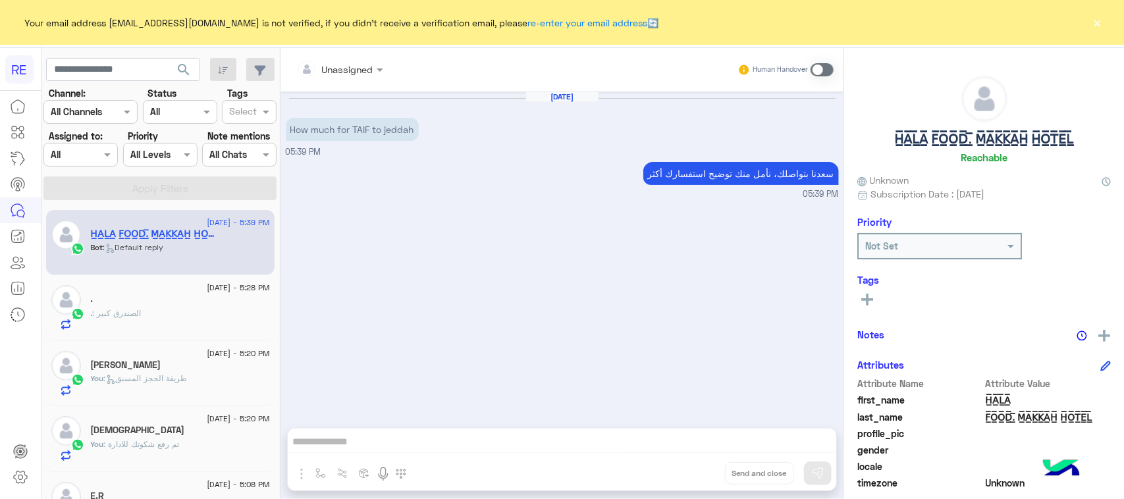
click at [350, 132] on p "How much for TAIF to jeddah" at bounding box center [352, 129] width 133 height 23
copy app-message "How much for TAIF to jeddah"
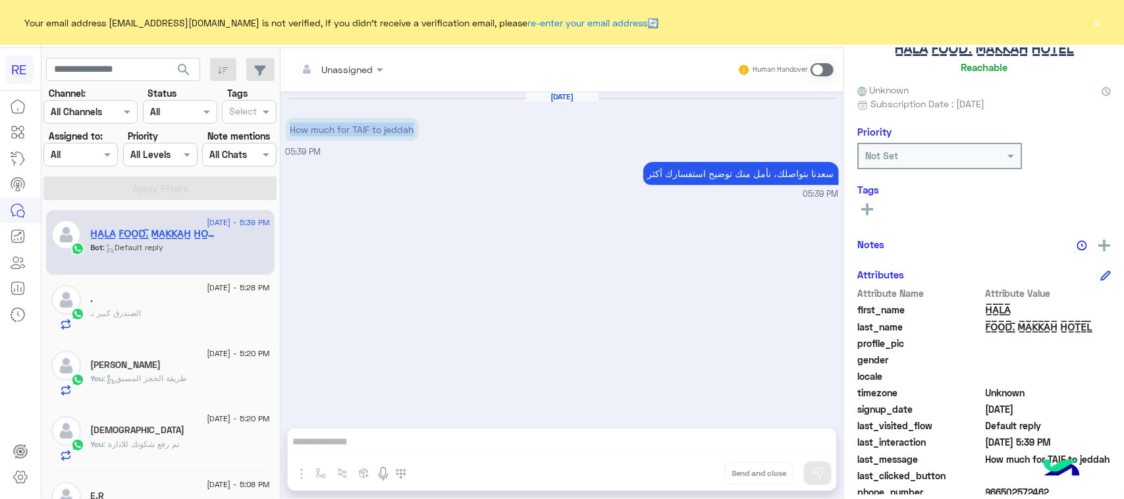
scroll to position [209, 0]
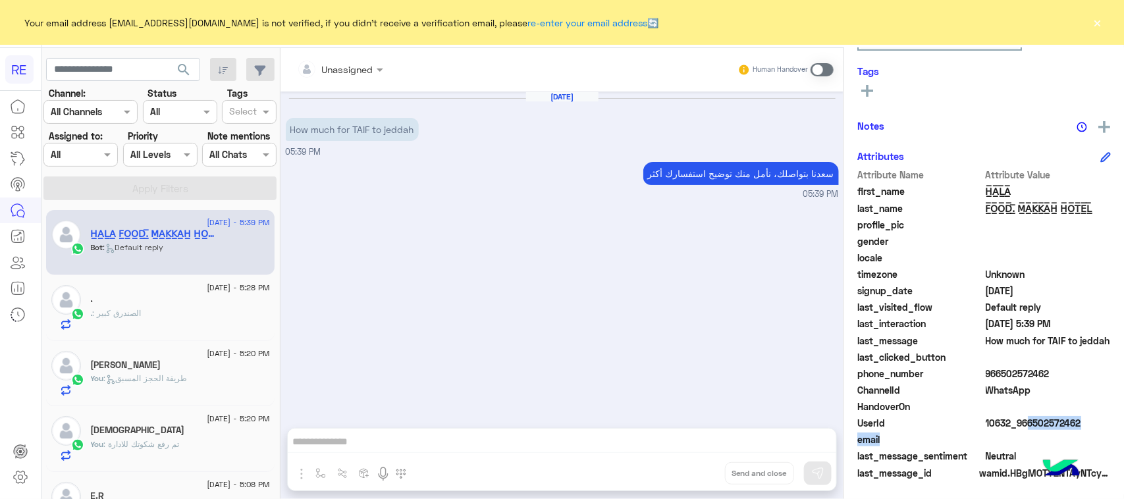
drag, startPoint x: 1022, startPoint y: 430, endPoint x: 1058, endPoint y: 432, distance: 36.3
click at [1058, 432] on div "Attribute Name Attribute Value first_name H̲̅A̲̅L̲̅A̲̅ last_name F̲̅O̲̅O̲̅D̲̅.̅…" at bounding box center [983, 325] width 253 height 314
click at [1058, 433] on span at bounding box center [1049, 440] width 126 height 14
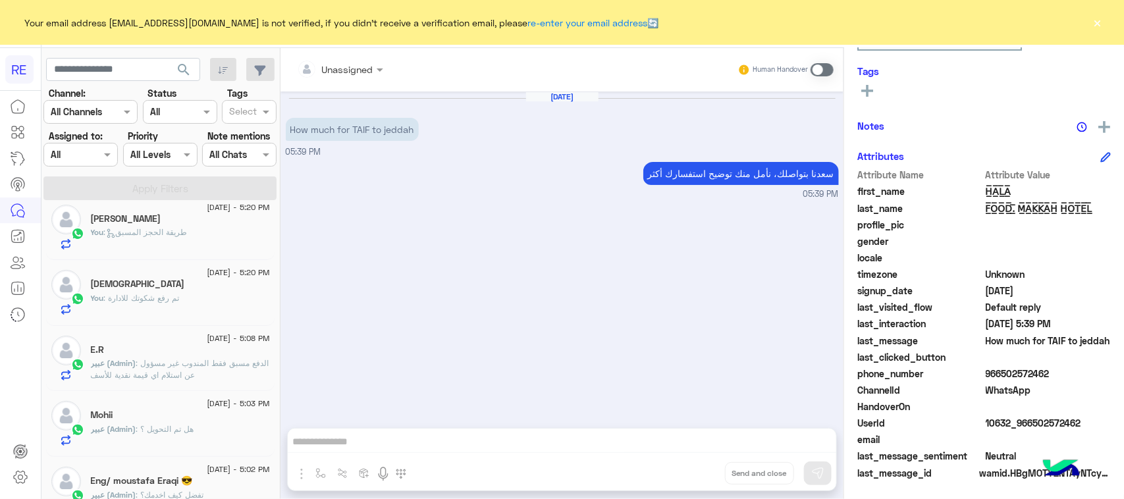
scroll to position [0, 0]
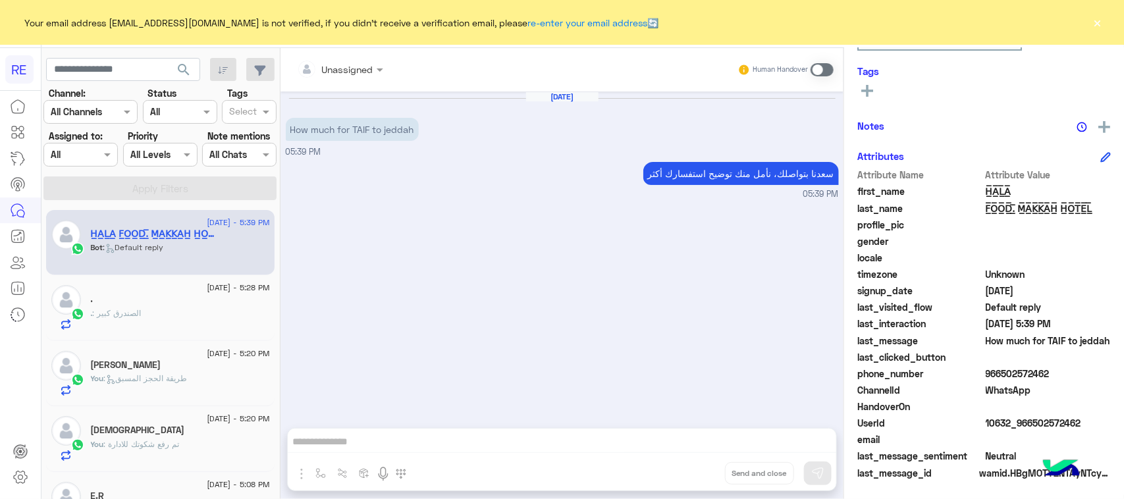
click at [815, 73] on span at bounding box center [822, 69] width 23 height 13
click at [324, 475] on img "button" at bounding box center [320, 473] width 11 height 11
click at [333, 442] on input "text" at bounding box center [344, 444] width 54 height 15
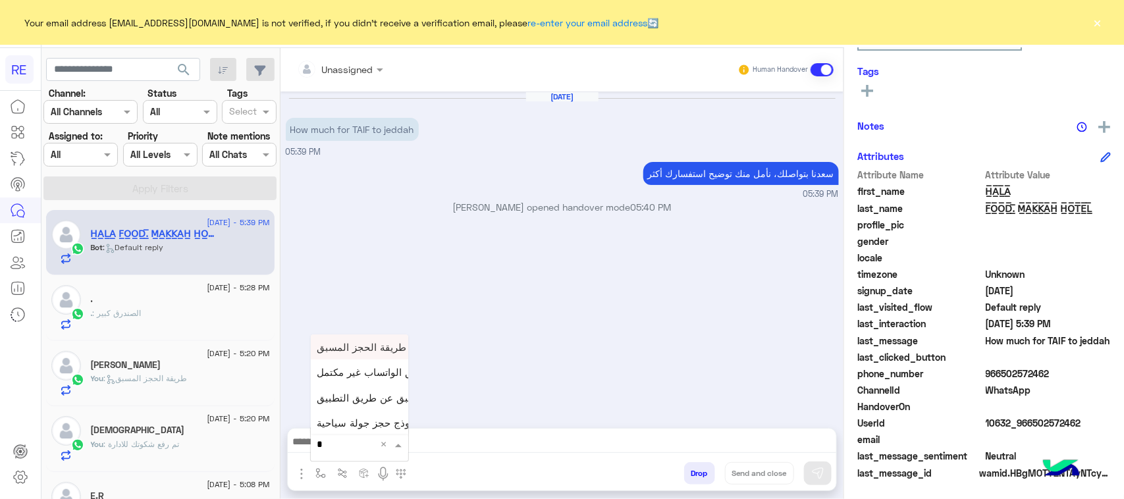
type input "**"
click at [327, 357] on div "طريقة الحجز المسبق" at bounding box center [359, 346] width 97 height 25
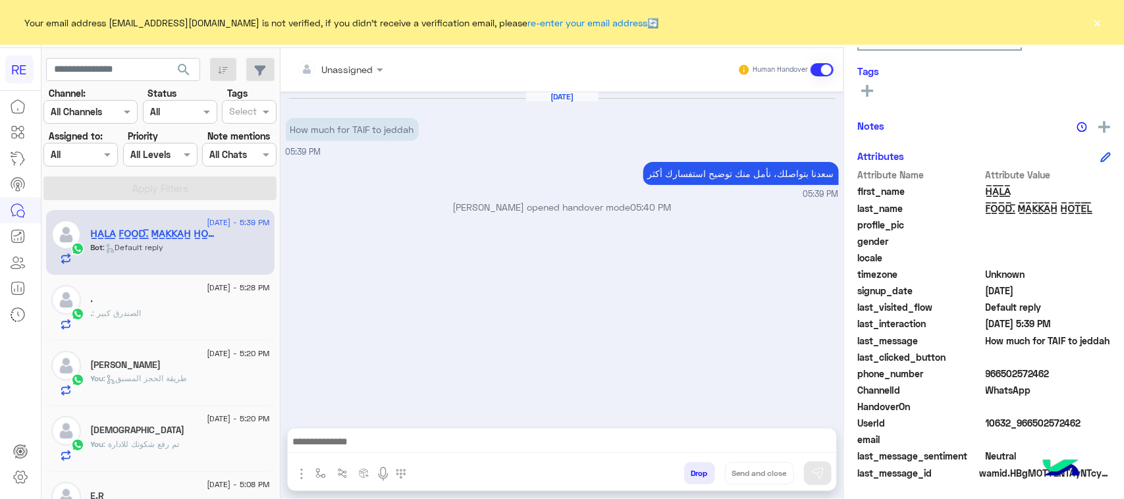
type textarea "**********"
click at [810, 477] on button at bounding box center [818, 474] width 28 height 24
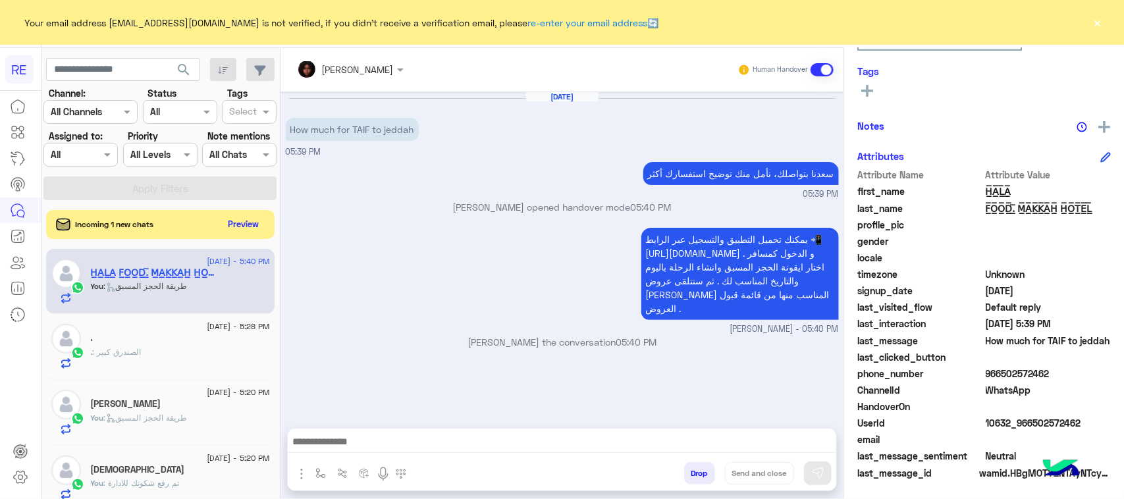
scroll to position [82, 0]
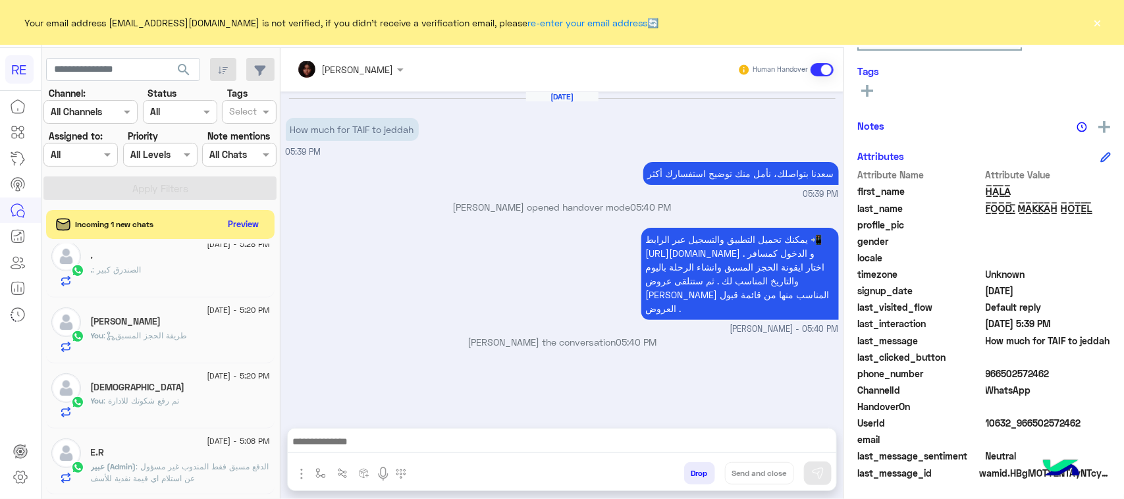
click at [192, 403] on div "You : تم رفع شكوتك للادارة" at bounding box center [180, 406] width 179 height 23
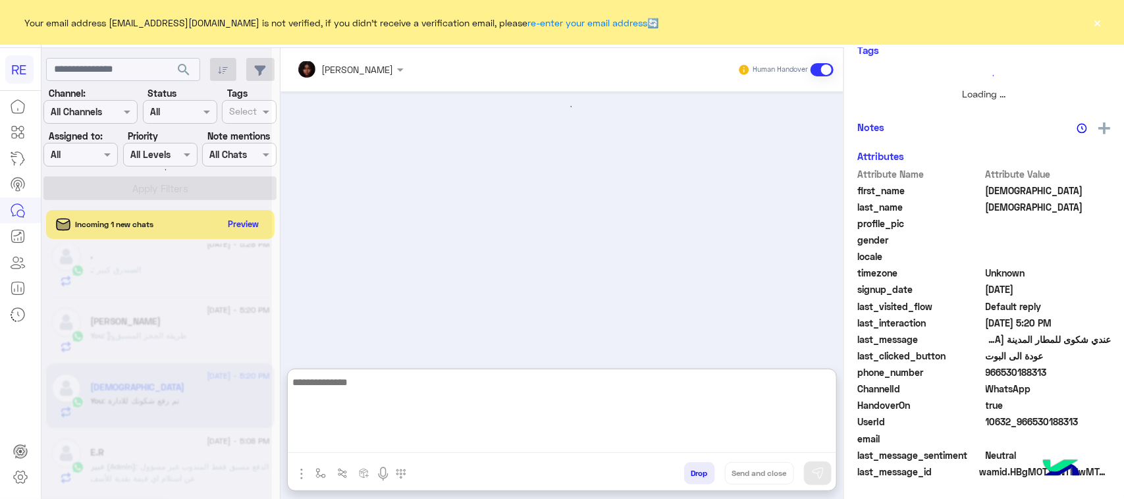
click at [430, 436] on textarea at bounding box center [562, 413] width 548 height 79
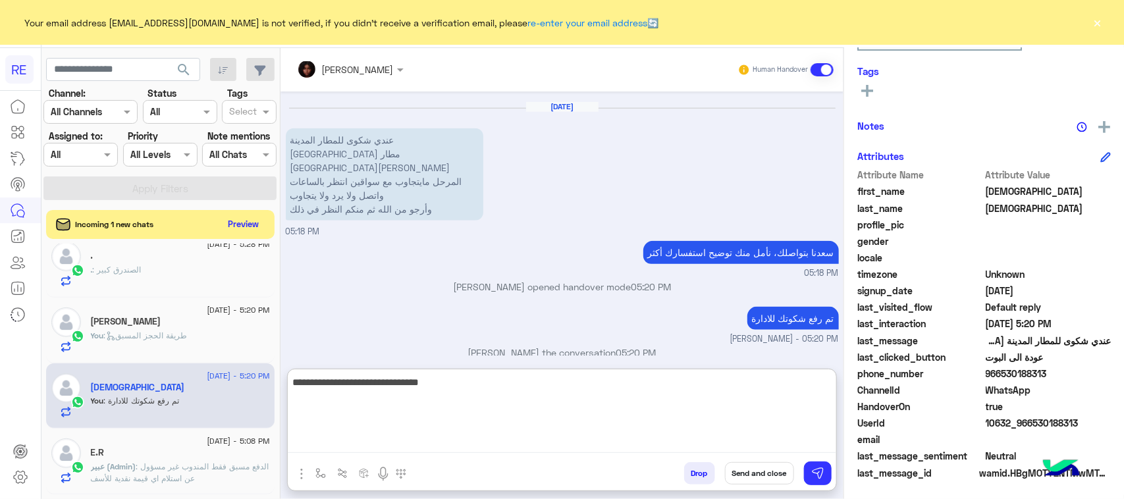
type textarea "**********"
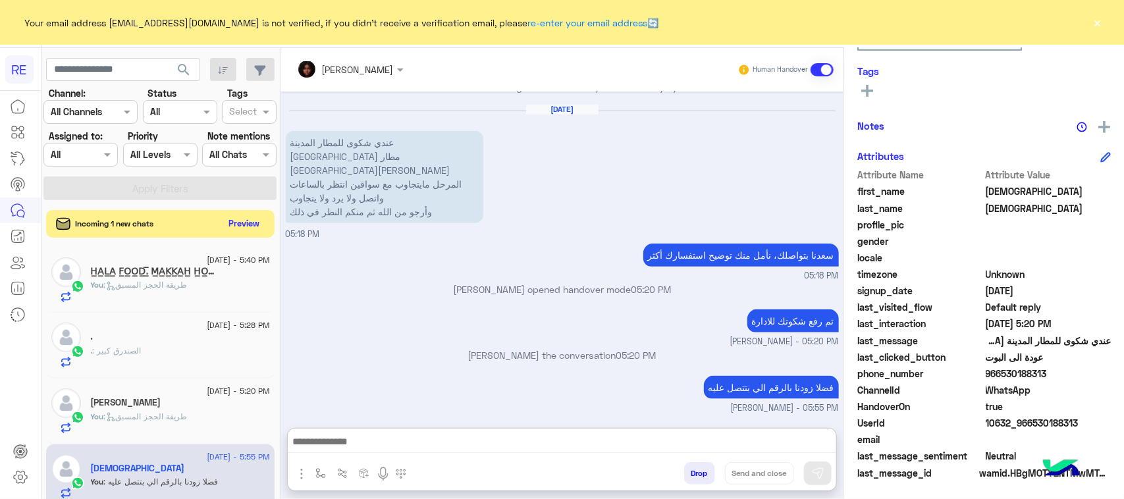
scroll to position [612, 0]
click at [245, 224] on button "Preview" at bounding box center [244, 224] width 41 height 18
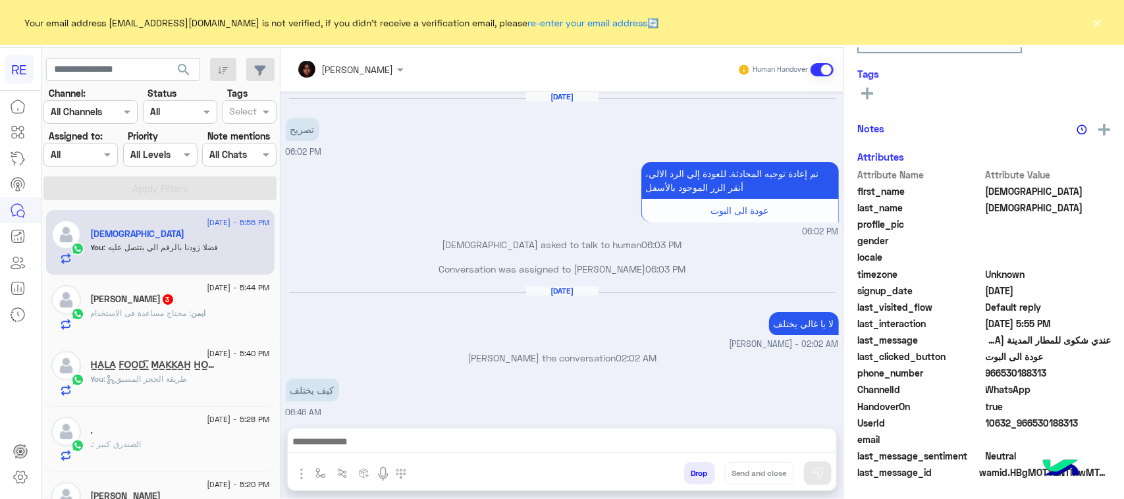
scroll to position [570, 0]
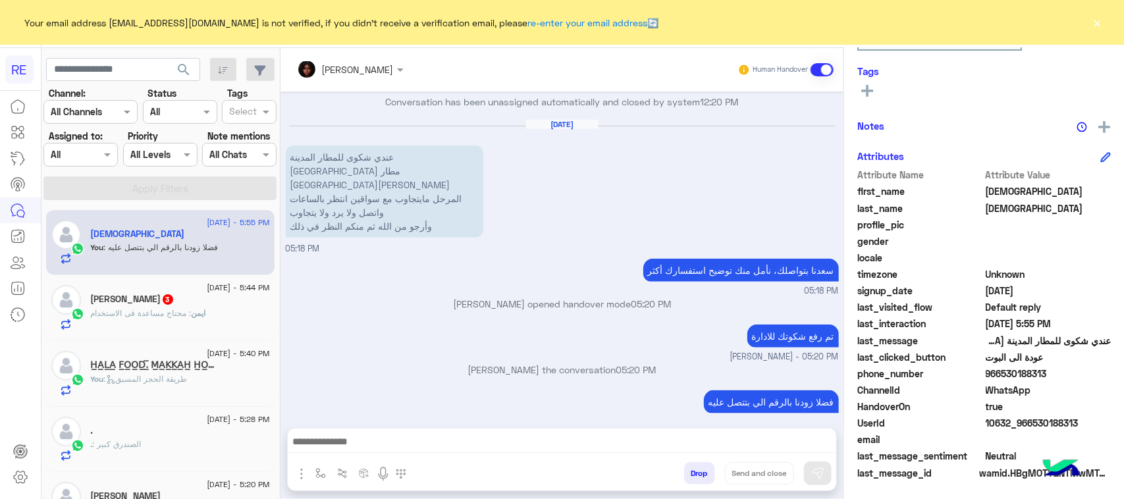
click at [211, 307] on div "[PERSON_NAME] 3" at bounding box center [180, 301] width 179 height 14
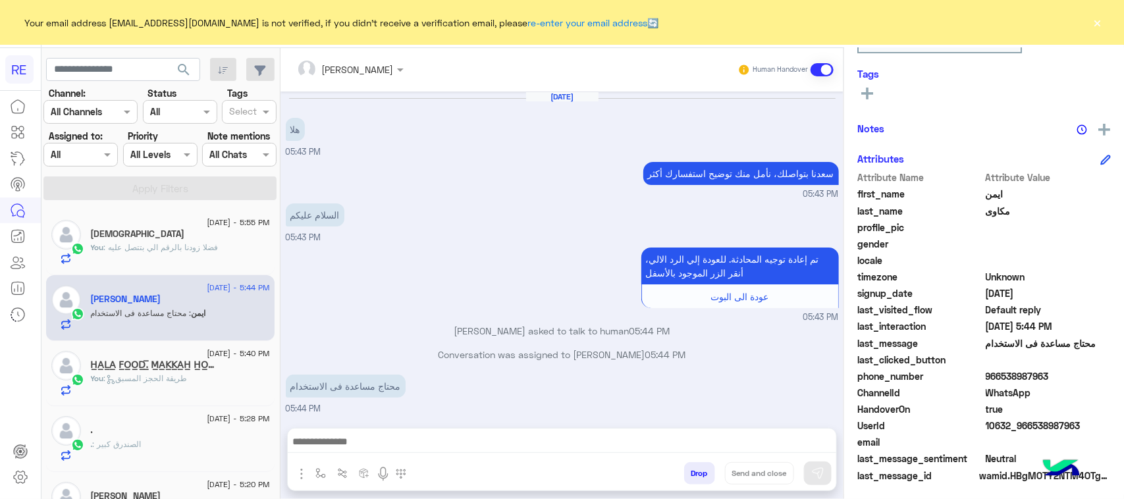
scroll to position [209, 0]
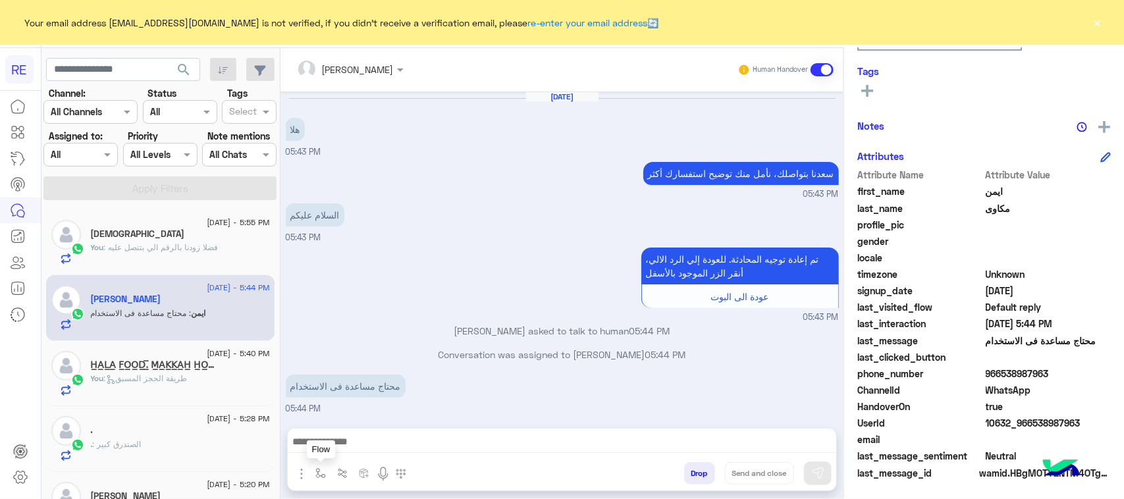
click at [315, 466] on button "button" at bounding box center [321, 473] width 22 height 22
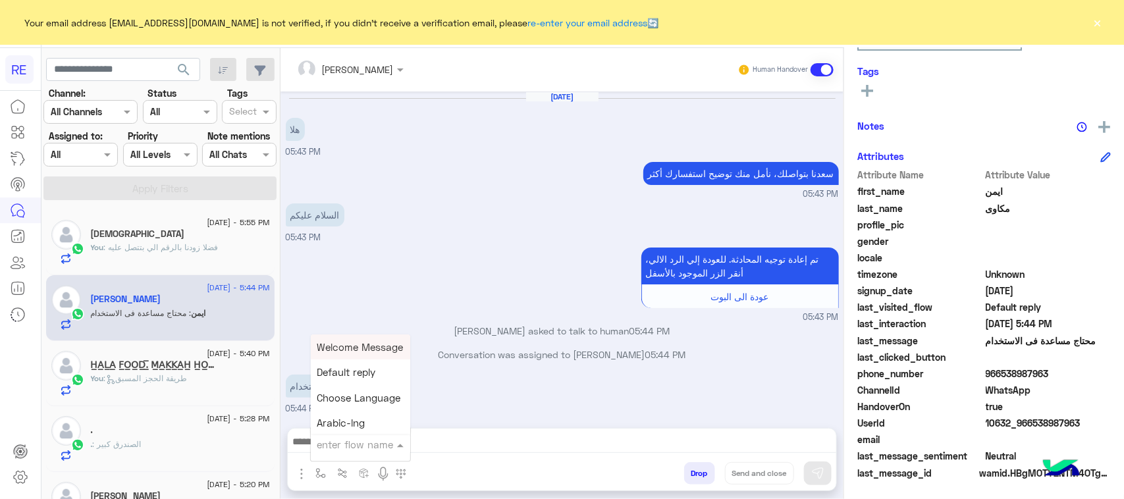
click at [340, 452] on div "enter flow name" at bounding box center [360, 445] width 99 height 24
type input "****"
click at [344, 393] on div "الاليه" at bounding box center [359, 396] width 97 height 26
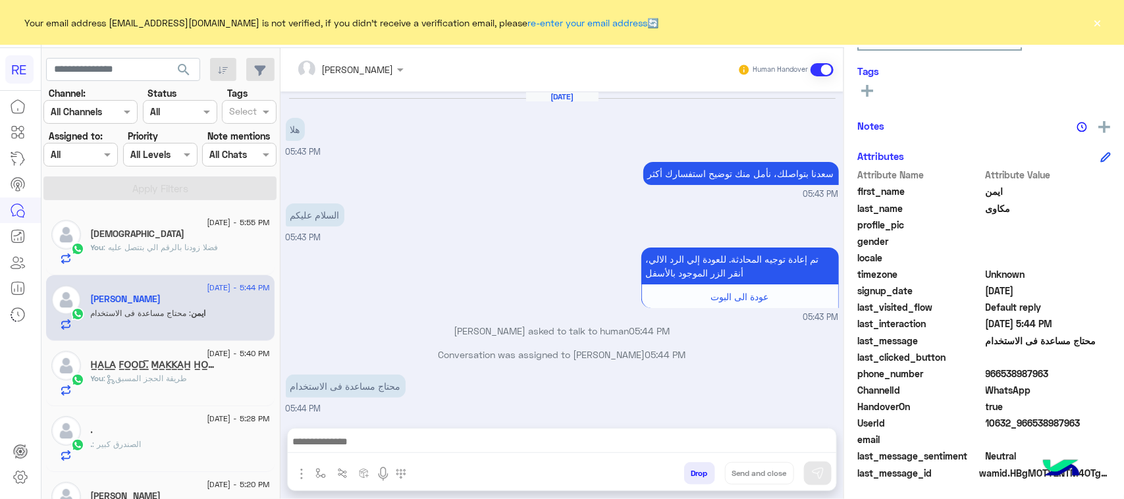
type textarea "**********"
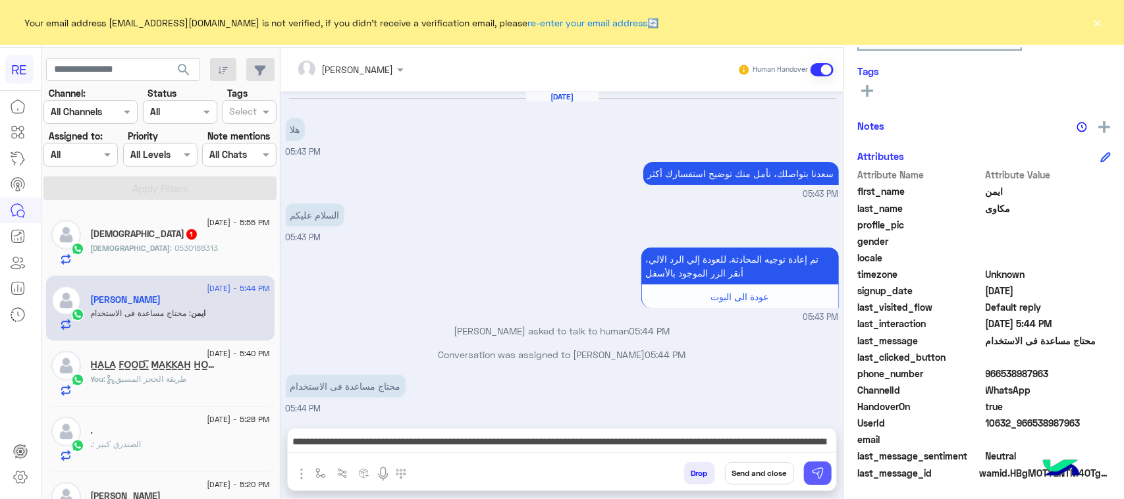
click at [809, 466] on button at bounding box center [818, 474] width 28 height 24
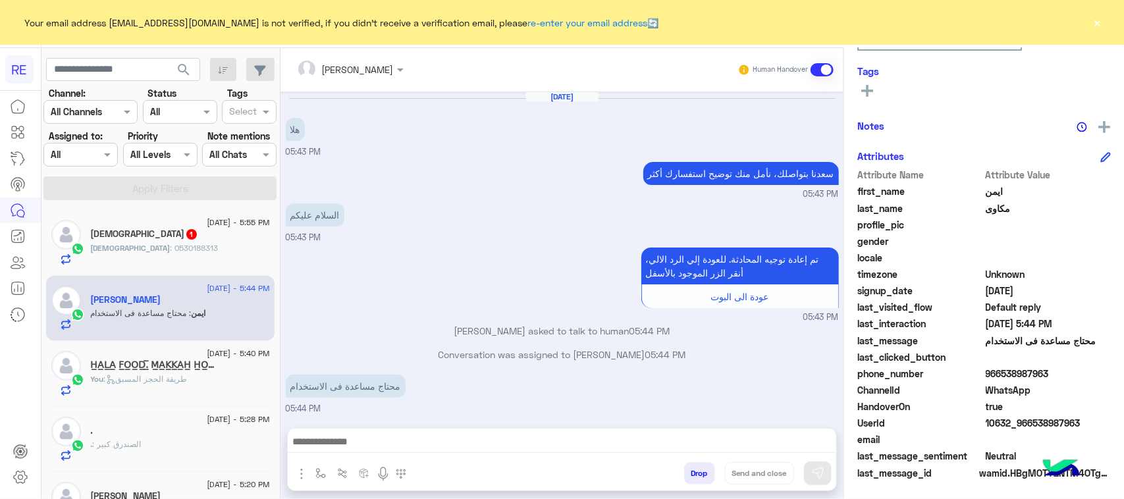
click at [205, 250] on div "[DEMOGRAPHIC_DATA] : 0530188313" at bounding box center [180, 253] width 179 height 23
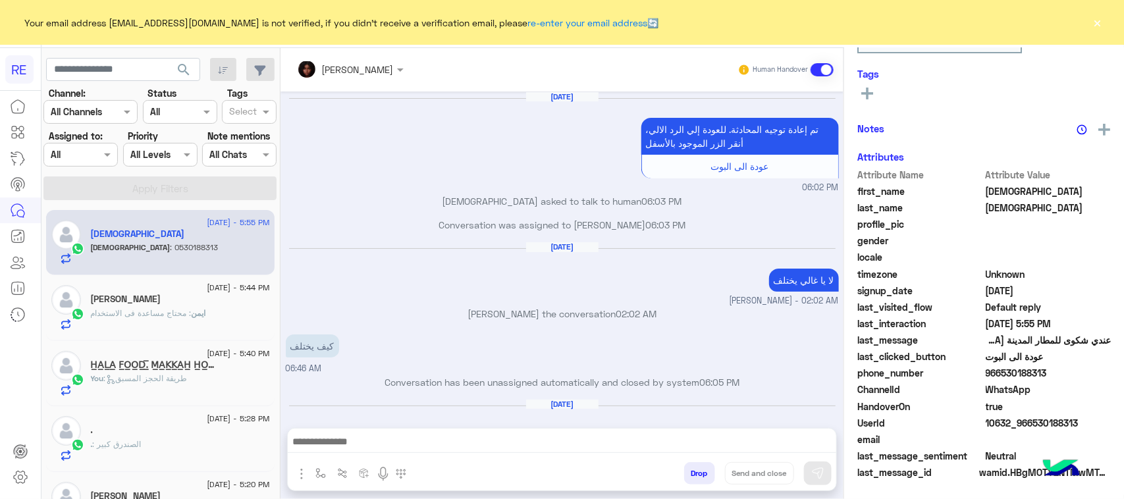
scroll to position [570, 0]
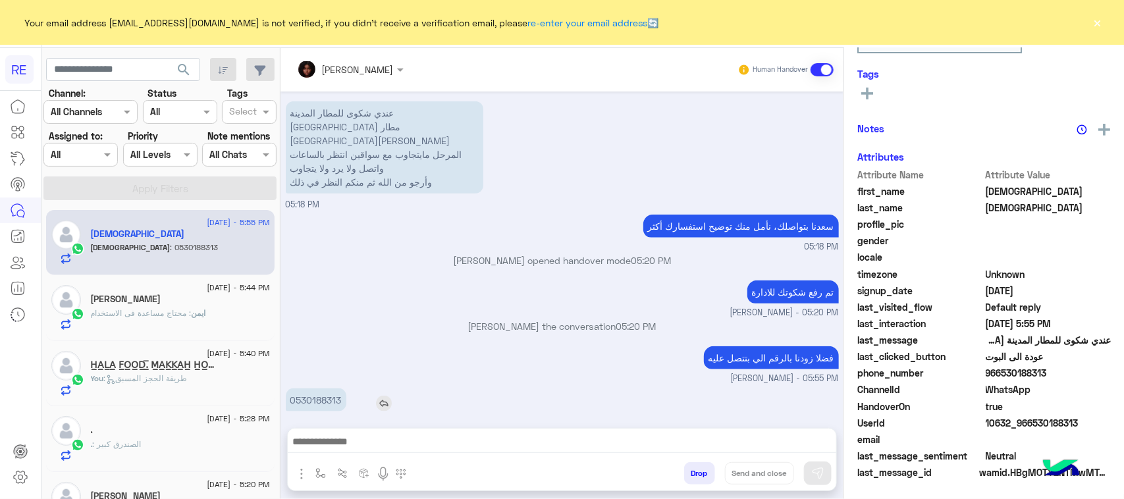
click at [318, 392] on p "0530188313" at bounding box center [316, 399] width 61 height 23
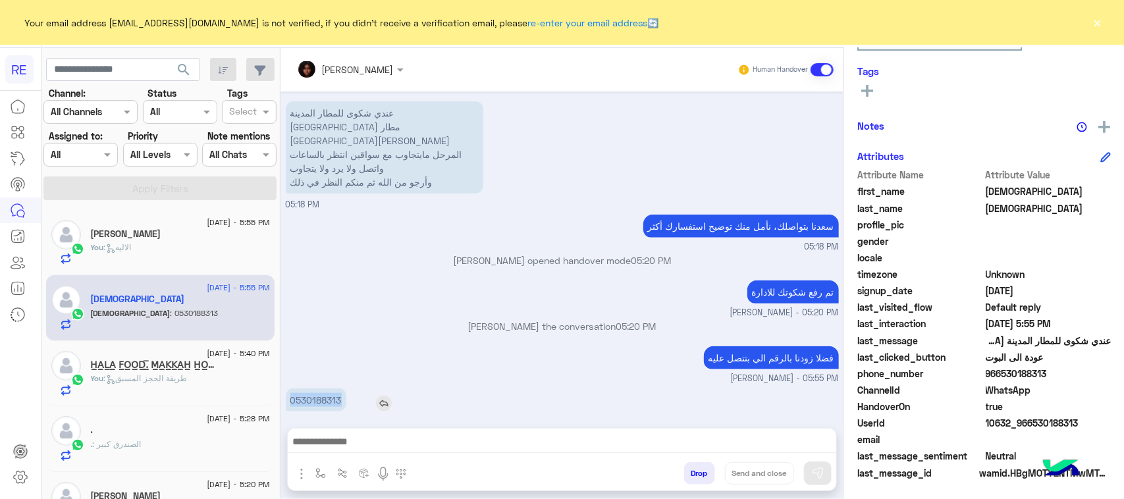
copy p "0530188313"
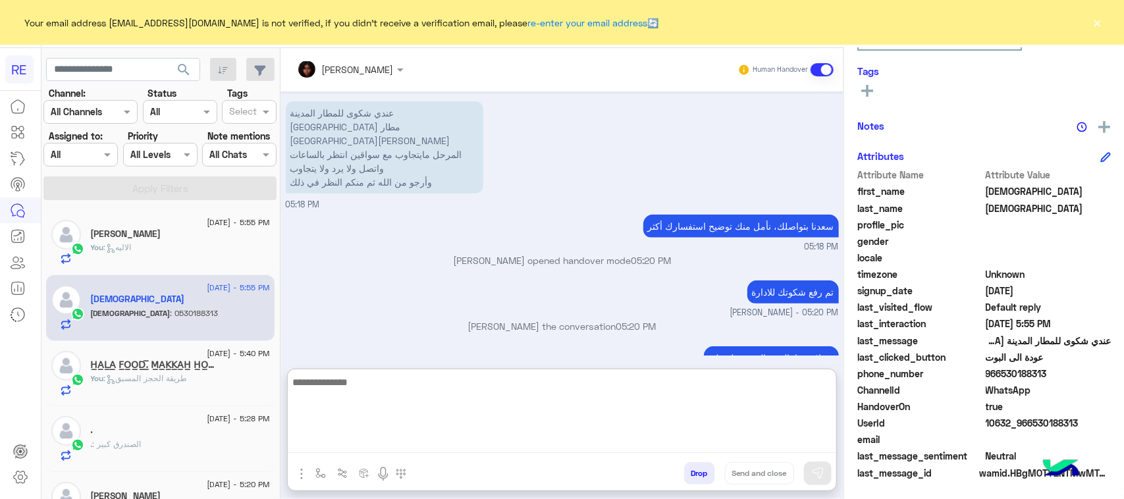
click at [371, 439] on textarea at bounding box center [562, 413] width 548 height 79
type textarea "**********"
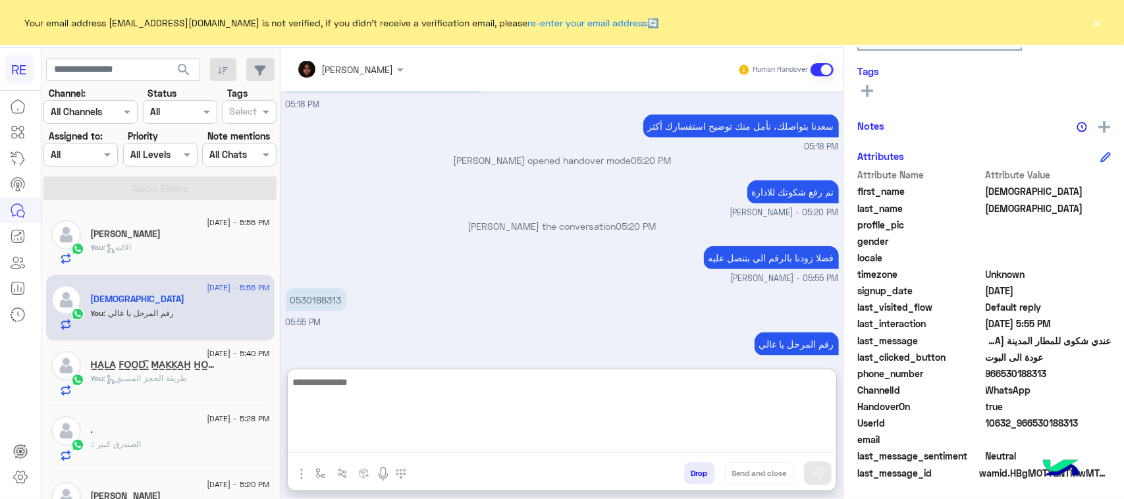
scroll to position [672, 0]
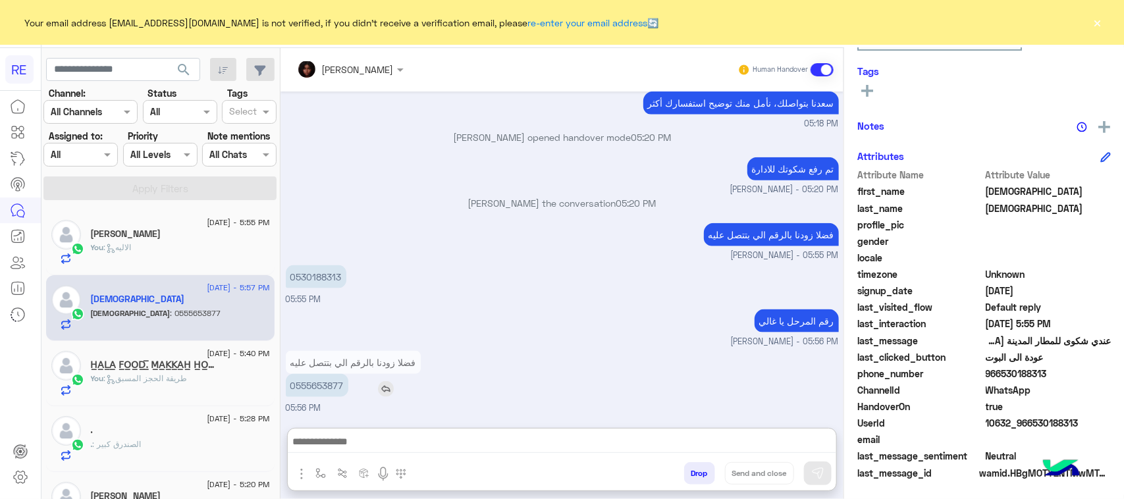
click at [330, 374] on p "0555653877" at bounding box center [317, 385] width 63 height 23
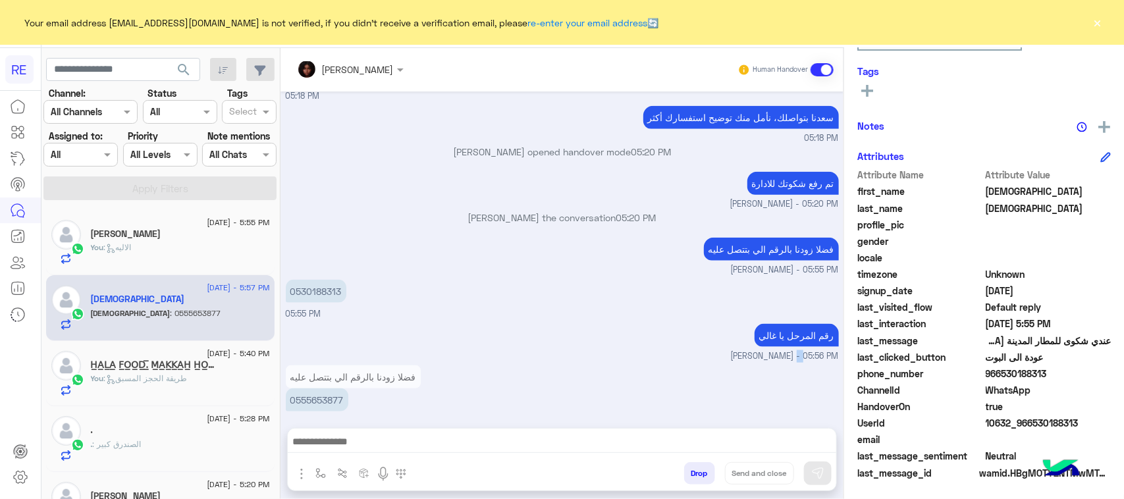
click at [330, 350] on small "[PERSON_NAME] - 05:56 PM" at bounding box center [562, 356] width 553 height 13
click at [313, 388] on p "0555653877" at bounding box center [317, 399] width 63 height 23
copy p "0555653877"
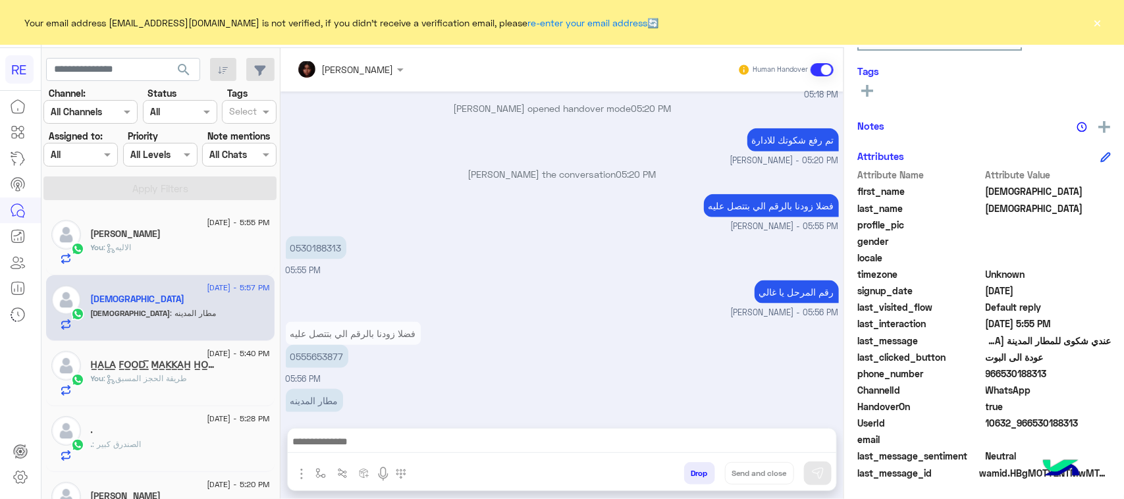
click at [560, 330] on div "فضلا زودنا بالرقم الي بتتصل عليه 0555653877 05:56 PM" at bounding box center [562, 352] width 553 height 67
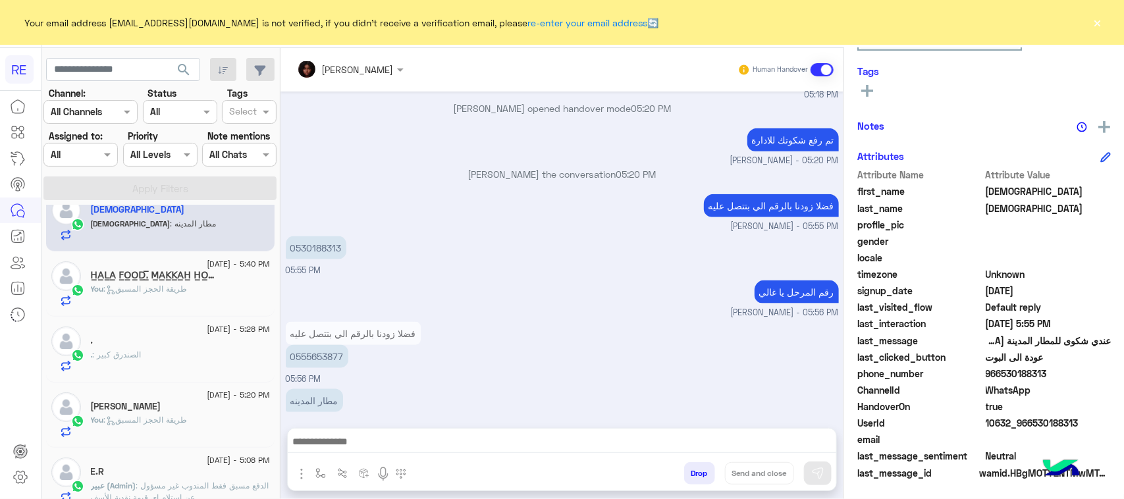
scroll to position [0, 0]
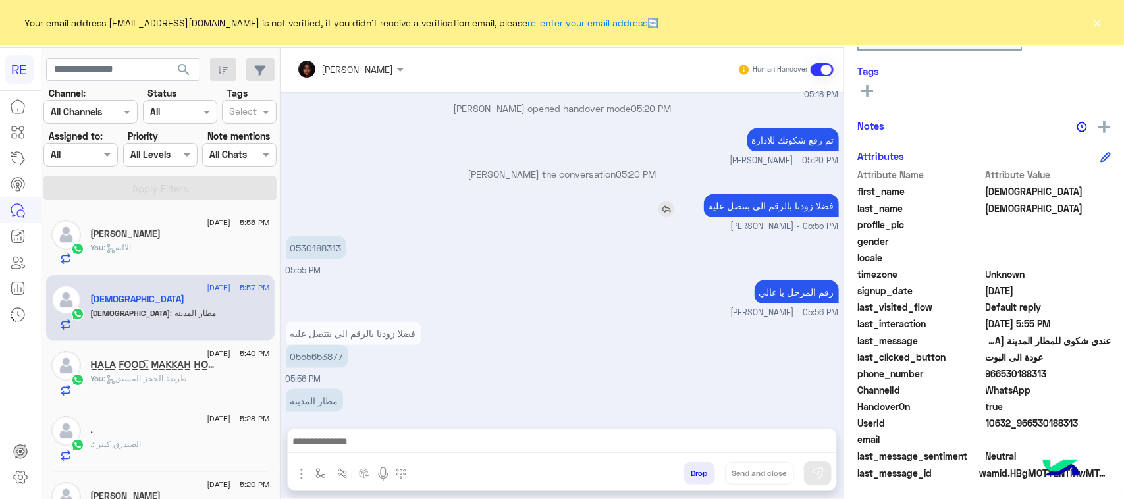
click at [782, 198] on p "فضلا زودنا بالرقم الي بتتصل عليه" at bounding box center [771, 205] width 135 height 23
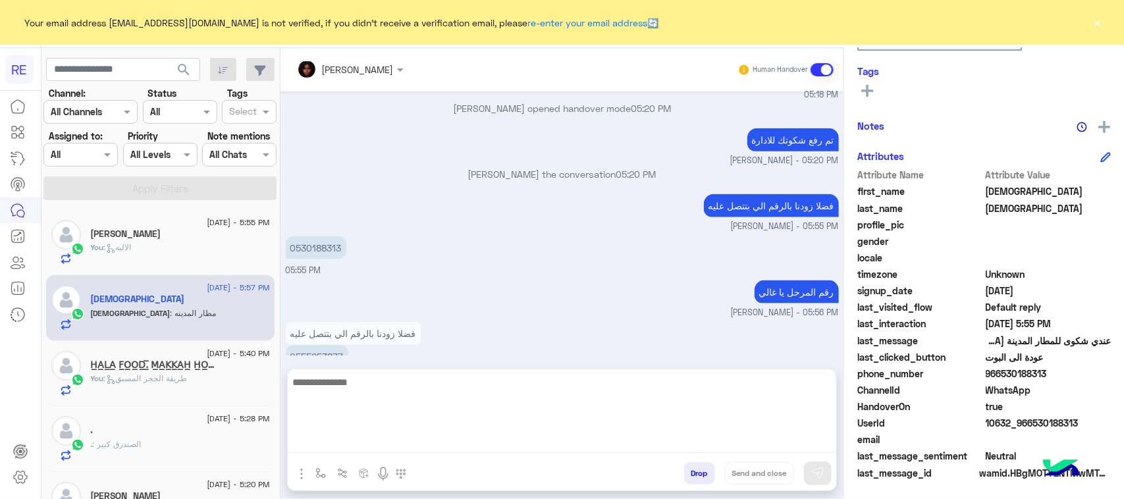
click at [558, 439] on textarea at bounding box center [562, 413] width 548 height 79
type textarea "**********"
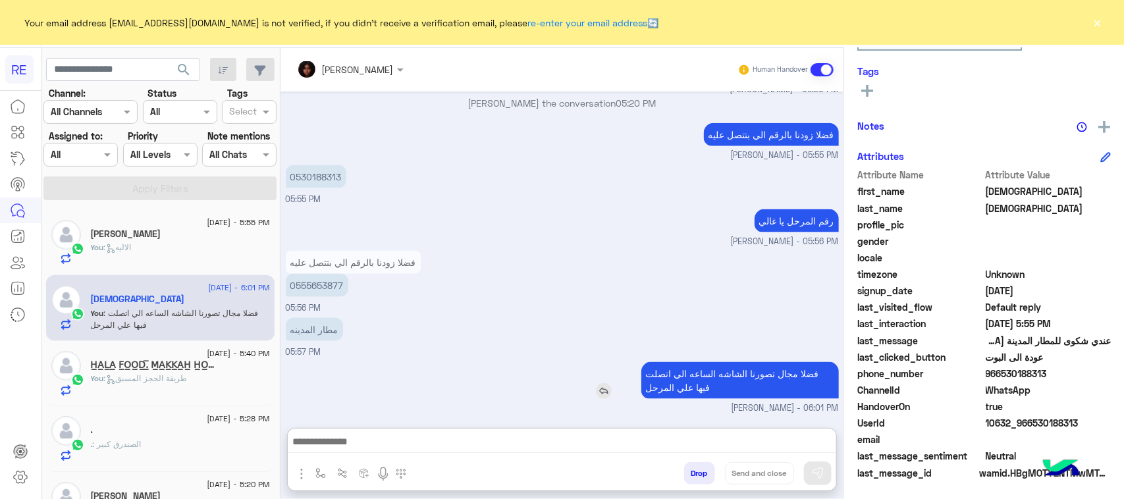
click at [680, 314] on div "[DATE] تم إعادة توجيه المحادثة. للعودة إلي الرد الالي، أنقر الزر الموجود بالأسف…" at bounding box center [561, 253] width 563 height 323
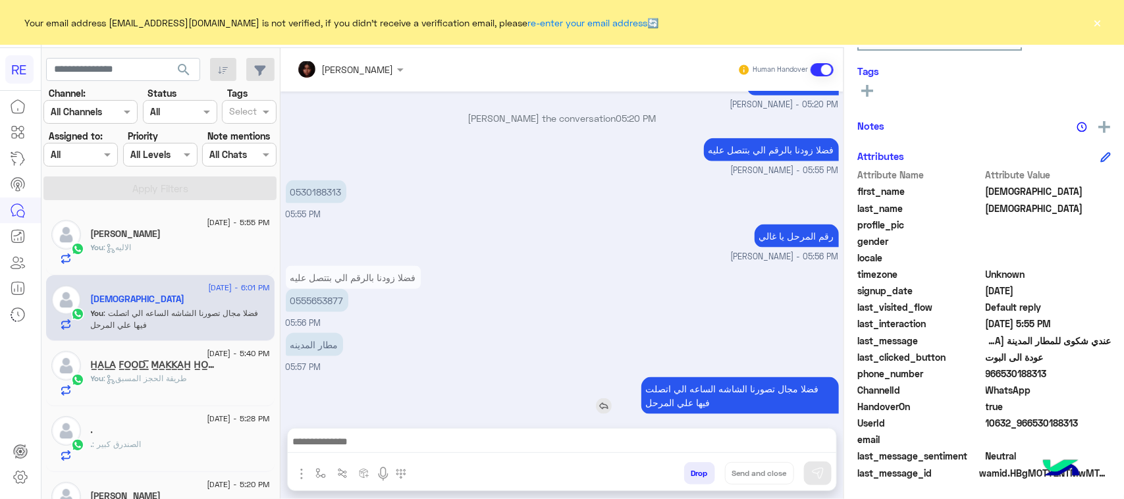
click at [680, 314] on div "فضلا زودنا بالرقم الي بتتصل عليه 0555653877 05:56 PM" at bounding box center [562, 296] width 553 height 67
click at [701, 383] on p "فضلا مجال تصورنا الشاشه الساعه الي اتصلت فيها علي المرحل" at bounding box center [740, 395] width 198 height 37
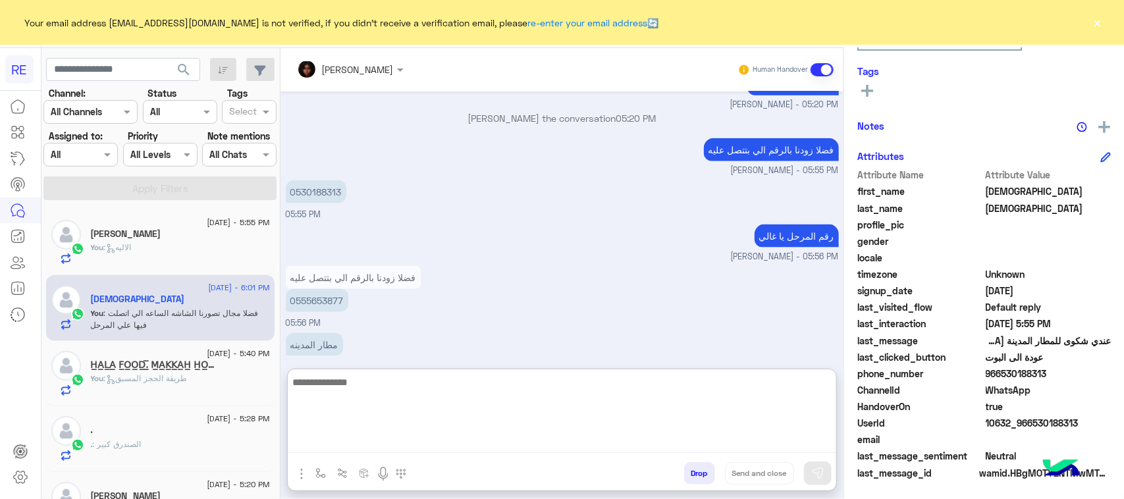
click at [469, 445] on textarea at bounding box center [562, 413] width 548 height 79
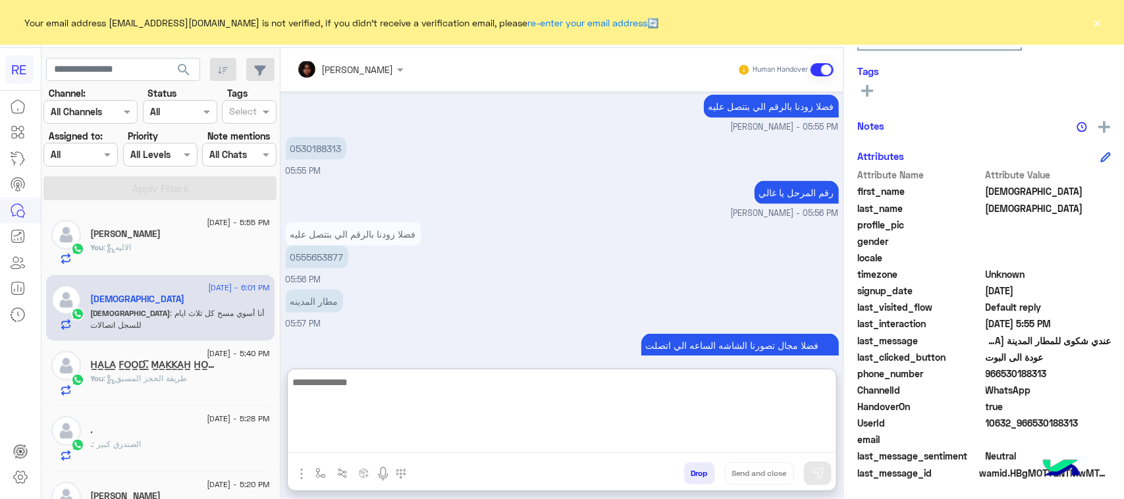
scroll to position [838, 0]
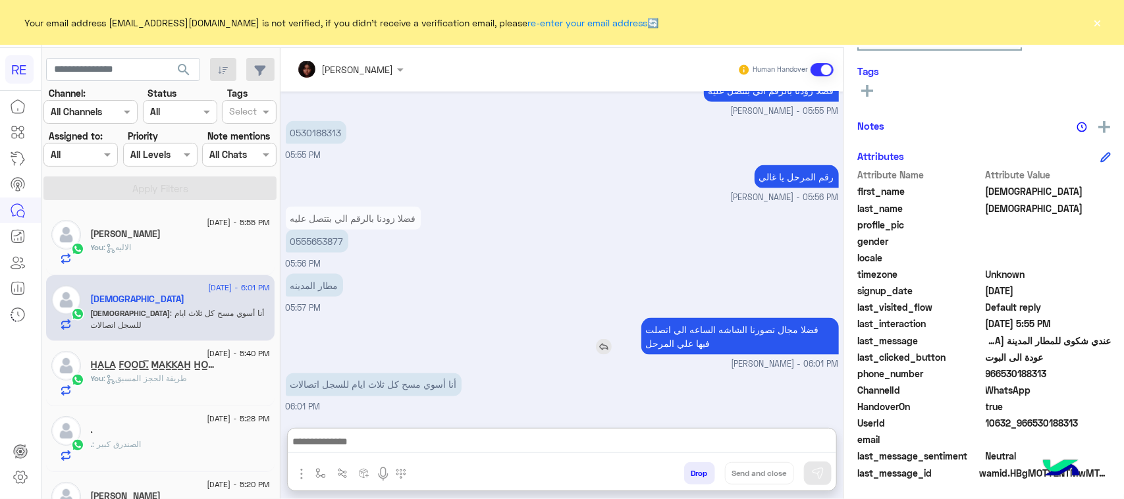
click at [656, 318] on p "فضلا مجال تصورنا الشاشه الساعه الي اتصلت فيها علي المرحل" at bounding box center [740, 336] width 198 height 37
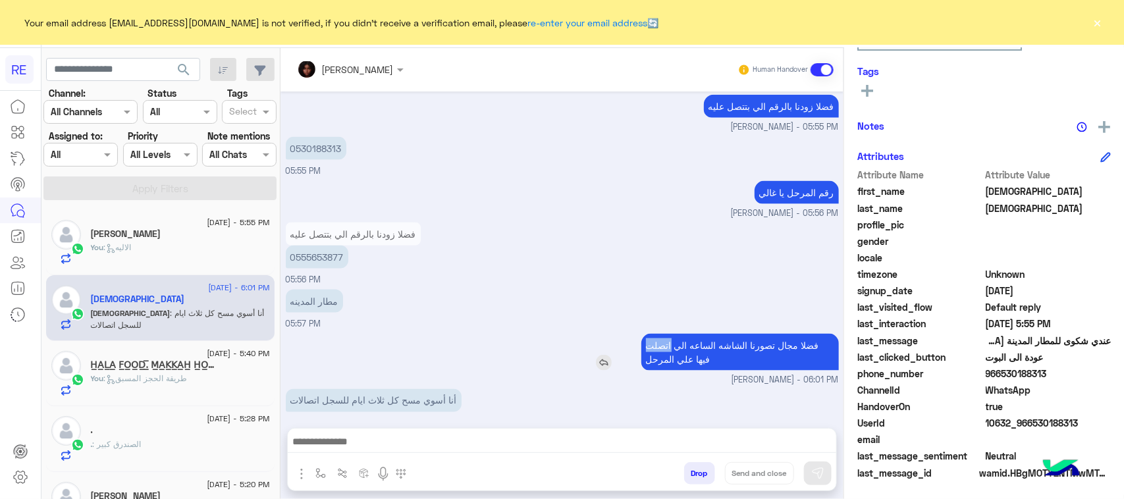
click at [656, 331] on div "فضلا مجال تصورنا الشاشه الساعه الي اتصلت فيها علي المرحل" at bounding box center [702, 352] width 273 height 43
click at [415, 398] on div "‏أنا أسوي مسح كل ثلاث ايام للسجل اتصالات" at bounding box center [411, 401] width 251 height 30
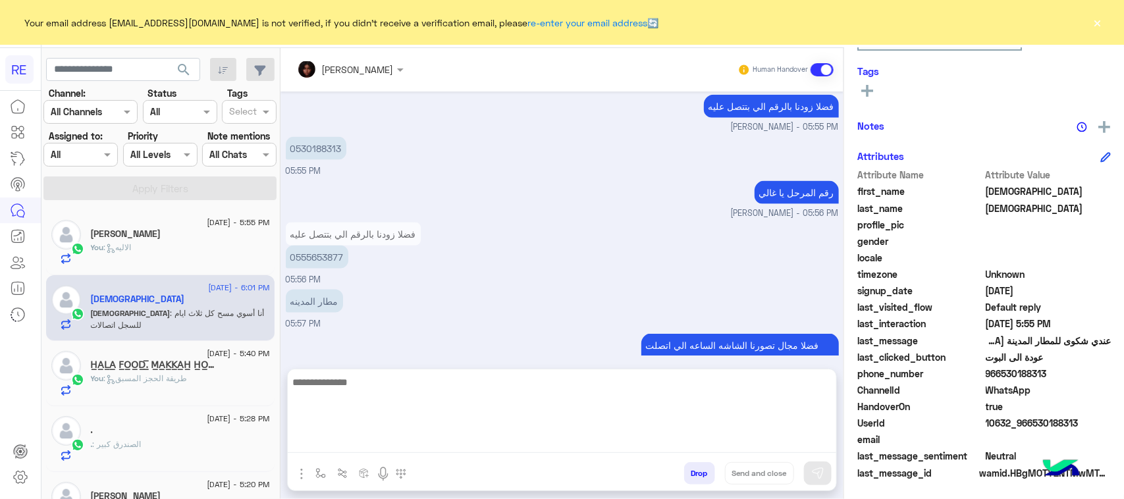
click at [356, 446] on textarea at bounding box center [562, 413] width 548 height 79
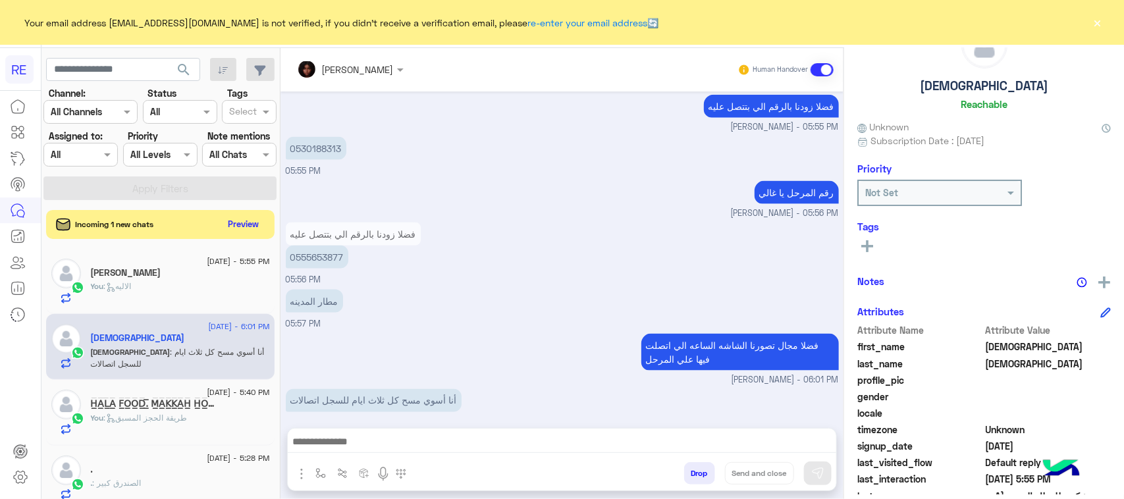
scroll to position [82, 0]
